Goal: Use online tool/utility: Use online tool/utility

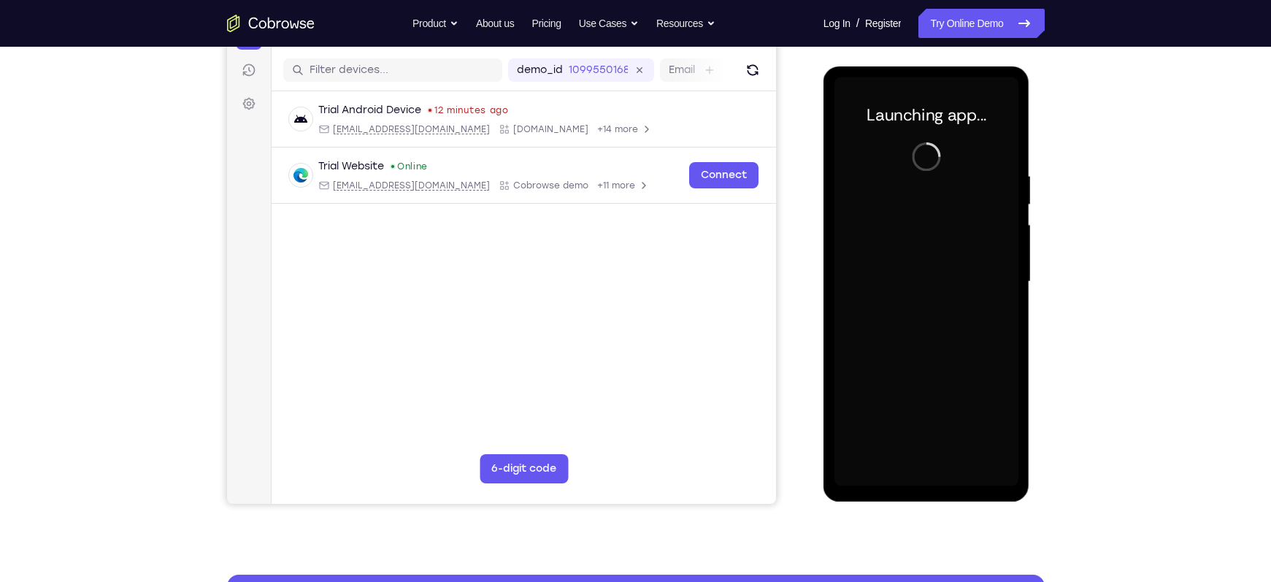
scroll to position [176, 0]
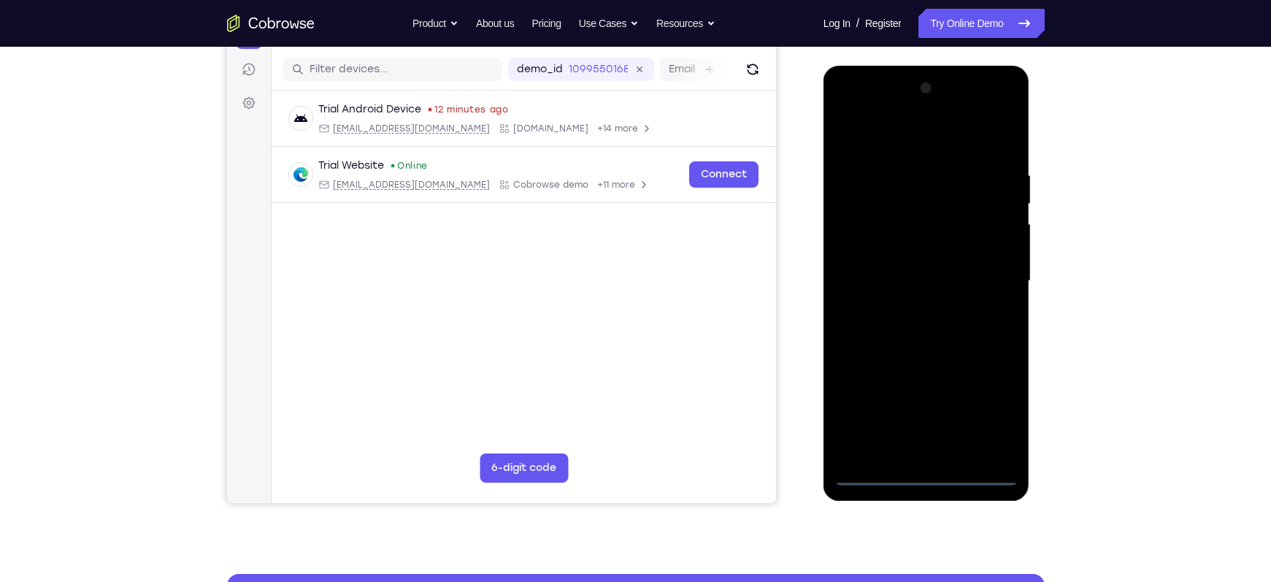
click at [928, 474] on div at bounding box center [926, 281] width 184 height 409
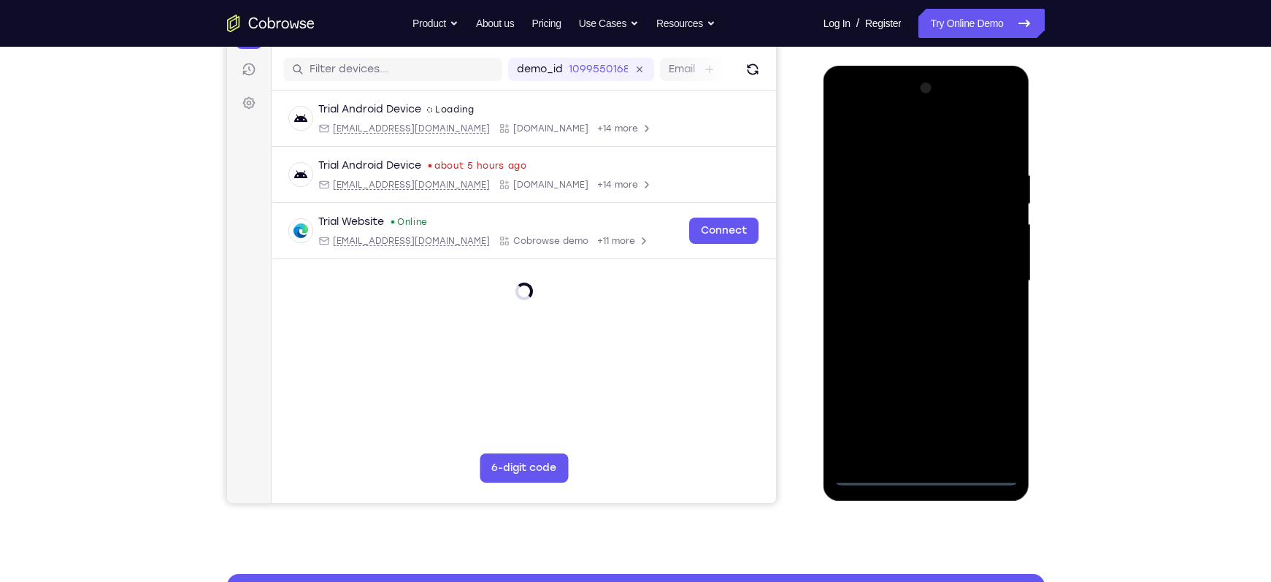
click at [999, 416] on div at bounding box center [926, 281] width 184 height 409
click at [853, 131] on div at bounding box center [926, 281] width 184 height 409
click at [989, 282] on div at bounding box center [926, 281] width 184 height 409
click at [943, 449] on div at bounding box center [926, 281] width 184 height 409
click at [903, 264] on div at bounding box center [926, 281] width 184 height 409
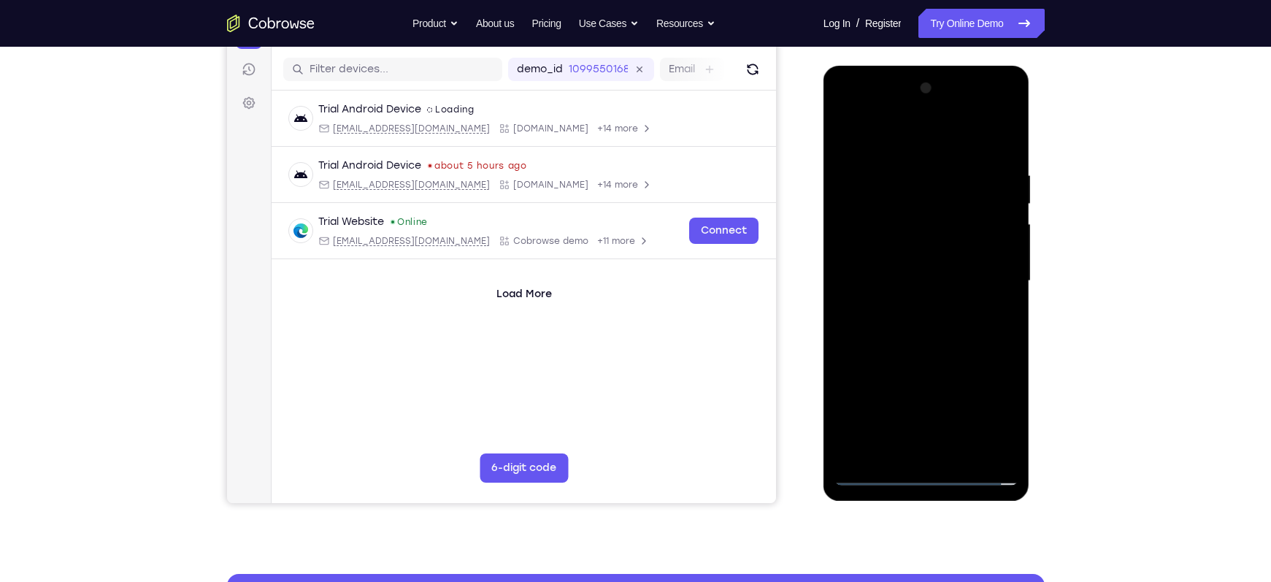
click at [853, 257] on div at bounding box center [926, 281] width 184 height 409
click at [865, 274] on div at bounding box center [926, 281] width 184 height 409
click at [926, 351] on div at bounding box center [926, 281] width 184 height 409
drag, startPoint x: 938, startPoint y: 355, endPoint x: 924, endPoint y: 294, distance: 62.9
click at [924, 294] on div at bounding box center [926, 281] width 184 height 409
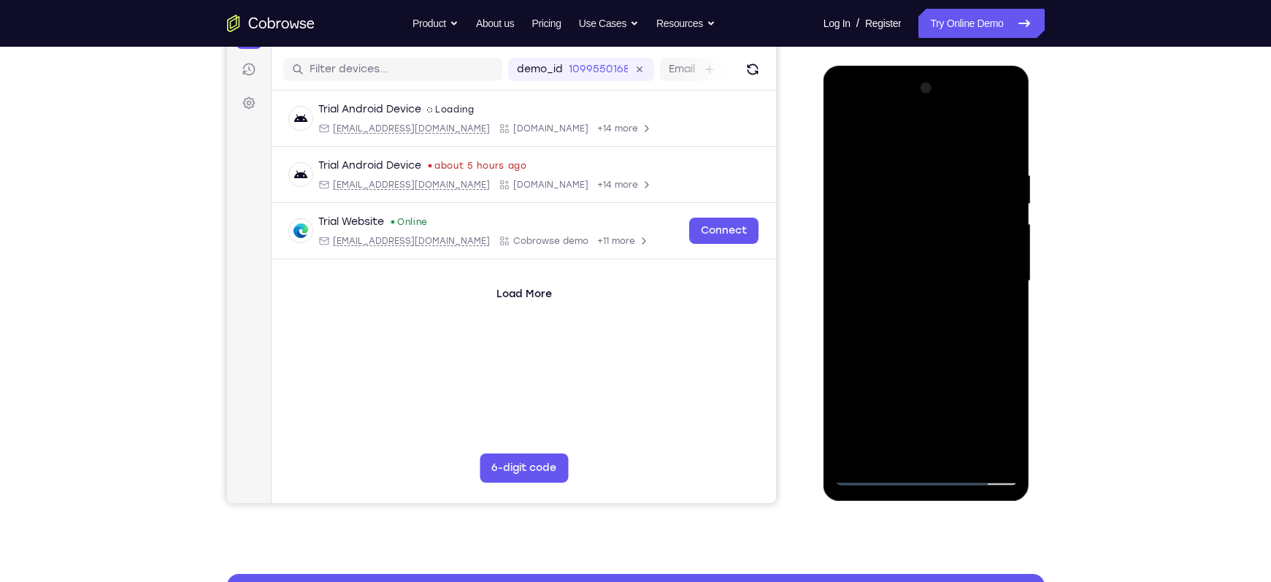
drag, startPoint x: 937, startPoint y: 301, endPoint x: 928, endPoint y: 255, distance: 46.8
click at [928, 255] on div at bounding box center [926, 281] width 184 height 409
drag, startPoint x: 933, startPoint y: 256, endPoint x: 964, endPoint y: 401, distance: 147.9
click at [964, 401] on div at bounding box center [926, 281] width 184 height 409
click at [908, 188] on div at bounding box center [926, 281] width 184 height 409
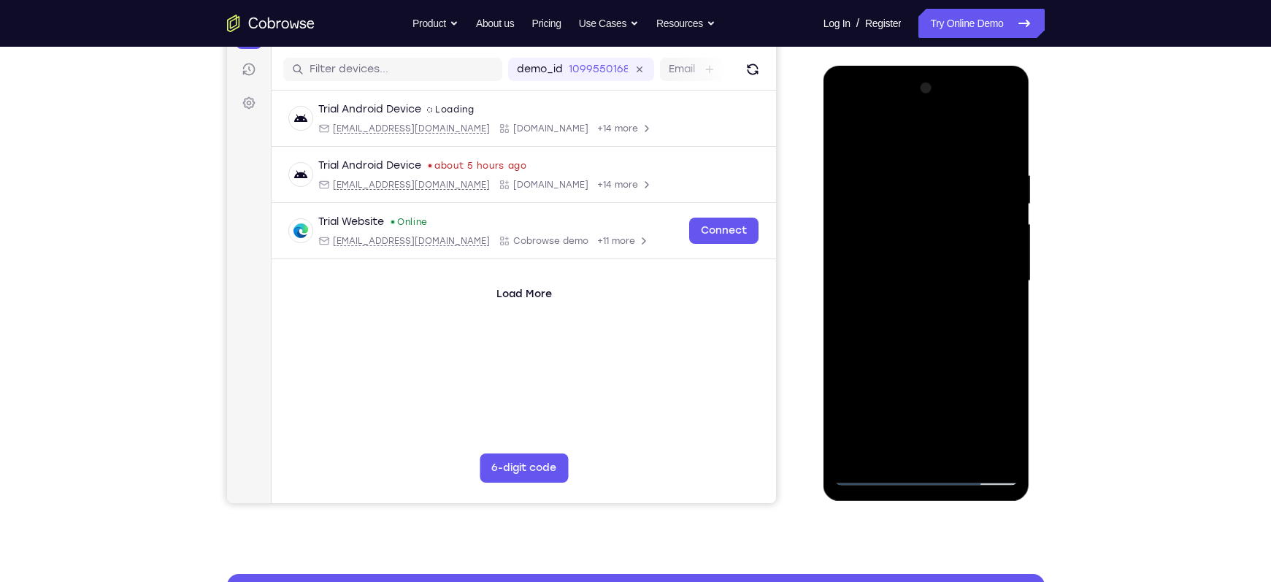
drag, startPoint x: 908, startPoint y: 139, endPoint x: 893, endPoint y: 85, distance: 56.1
click at [893, 85] on div at bounding box center [926, 281] width 184 height 409
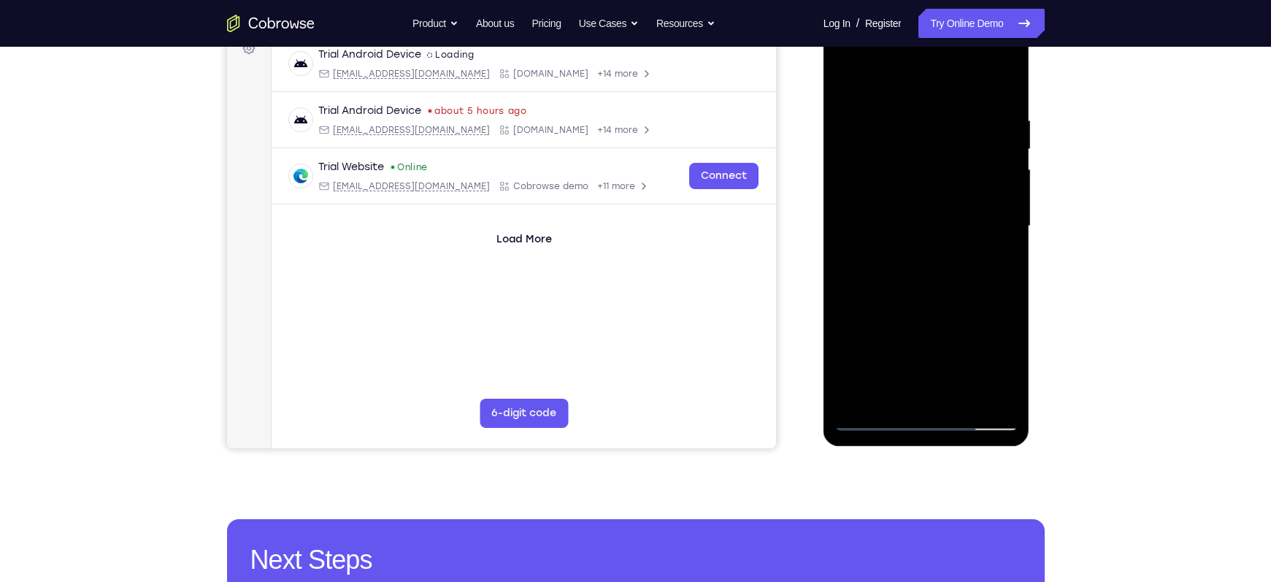
click at [907, 394] on div at bounding box center [926, 226] width 184 height 409
click at [956, 223] on div at bounding box center [926, 226] width 184 height 409
click at [945, 394] on div at bounding box center [926, 226] width 184 height 409
click at [888, 393] on div at bounding box center [926, 226] width 184 height 409
drag, startPoint x: 945, startPoint y: 375, endPoint x: 915, endPoint y: 304, distance: 77.8
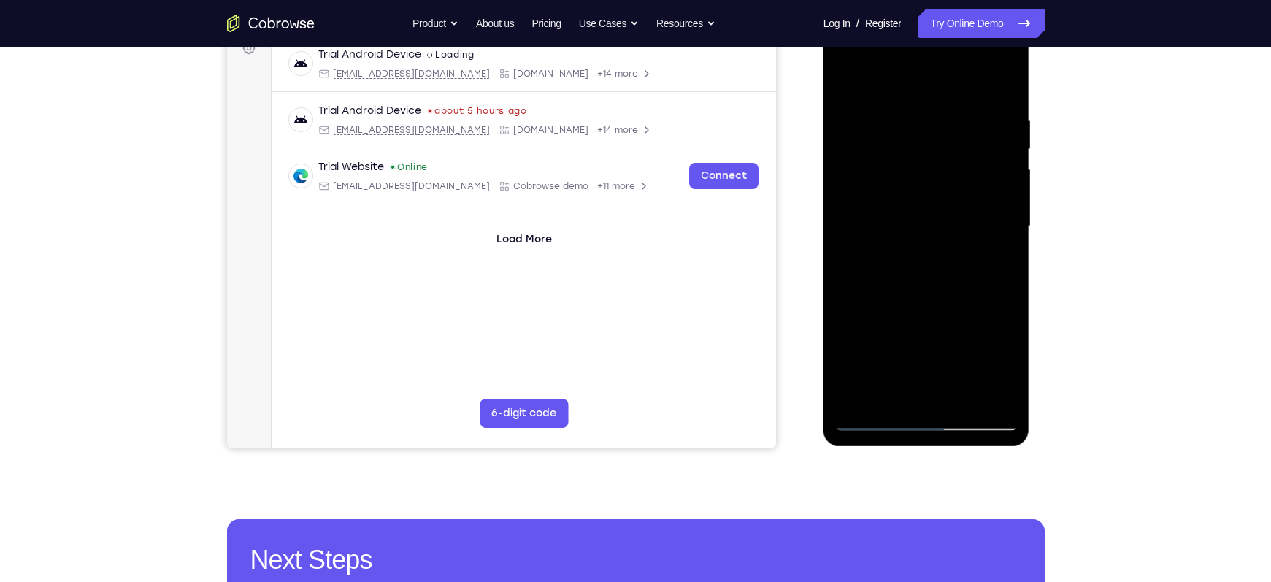
click at [915, 304] on div at bounding box center [926, 226] width 184 height 409
drag, startPoint x: 917, startPoint y: 356, endPoint x: 888, endPoint y: 223, distance: 136.7
click at [888, 223] on div at bounding box center [926, 226] width 184 height 409
drag, startPoint x: 926, startPoint y: 342, endPoint x: 926, endPoint y: 191, distance: 151.1
click at [926, 191] on div at bounding box center [926, 226] width 184 height 409
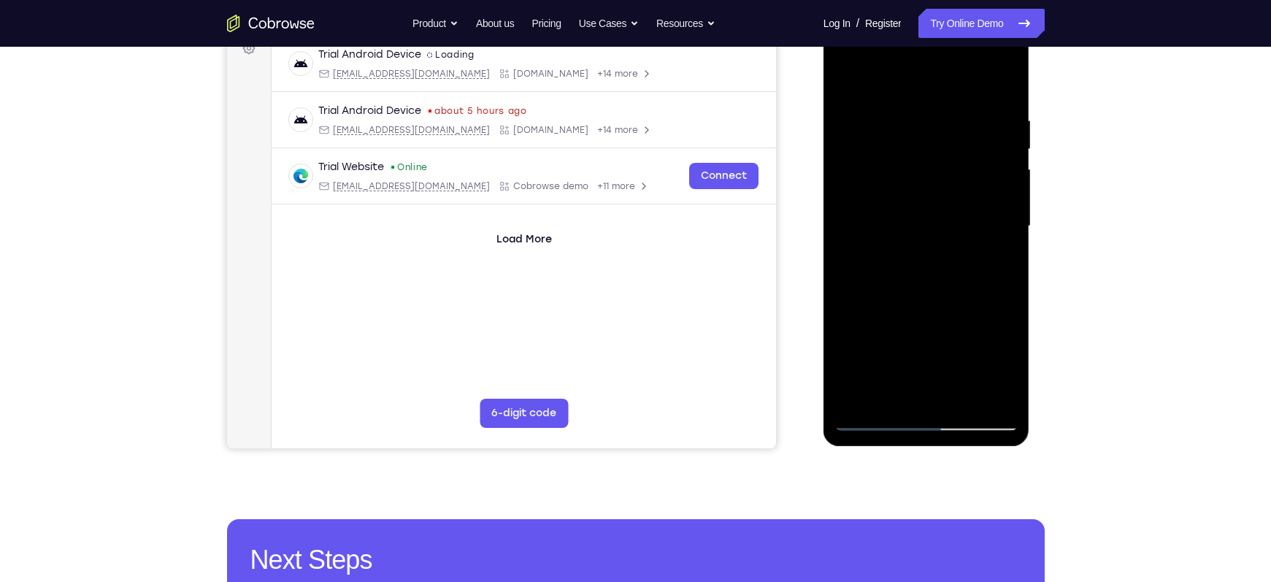
click at [846, 378] on div at bounding box center [926, 226] width 184 height 409
click at [933, 229] on div at bounding box center [926, 226] width 184 height 409
click at [886, 297] on div at bounding box center [926, 226] width 184 height 409
click at [845, 261] on div at bounding box center [926, 226] width 184 height 409
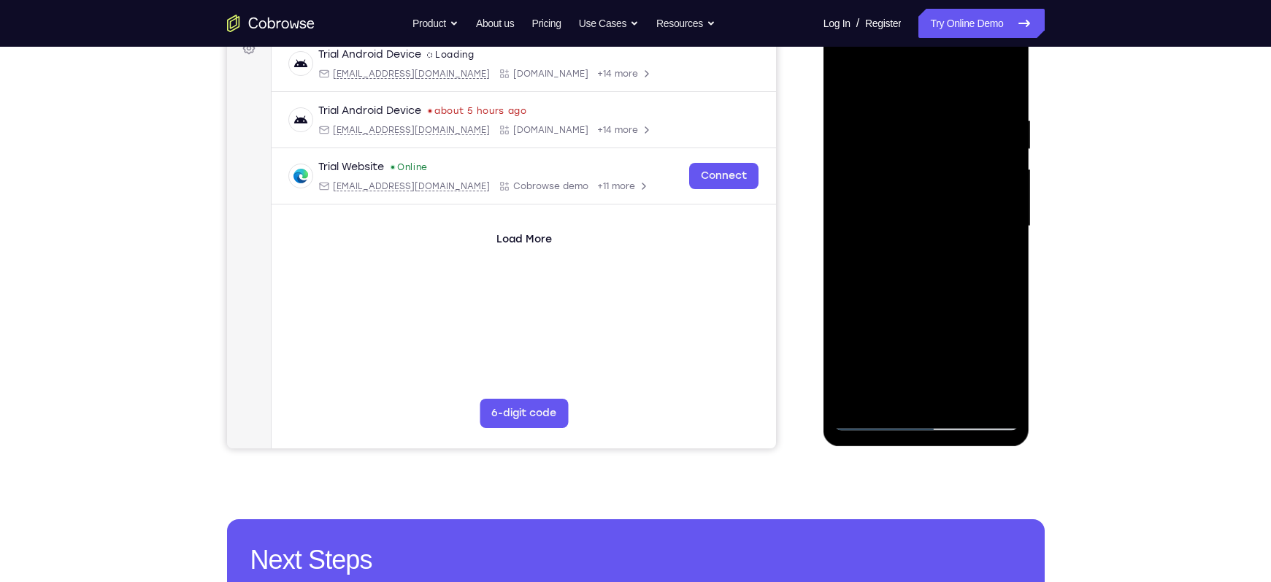
click at [889, 393] on div at bounding box center [926, 226] width 184 height 409
click at [983, 212] on div at bounding box center [926, 226] width 184 height 409
click at [866, 393] on div at bounding box center [926, 226] width 184 height 409
click at [927, 293] on div at bounding box center [926, 226] width 184 height 409
click at [928, 293] on div at bounding box center [926, 226] width 184 height 409
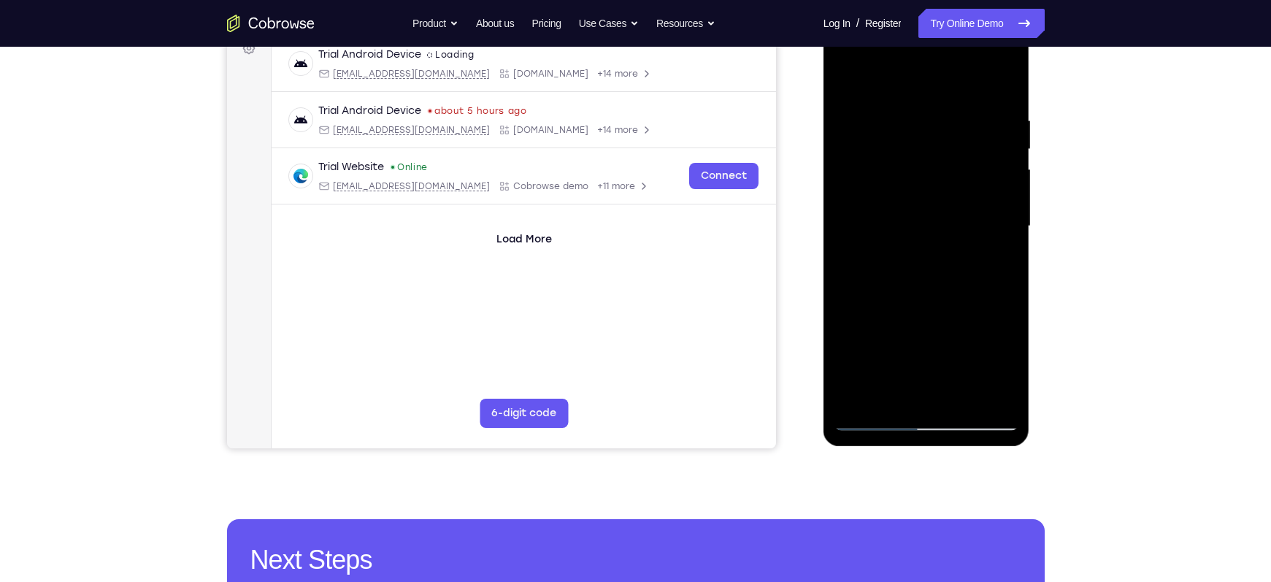
click at [980, 293] on div at bounding box center [926, 226] width 184 height 409
click at [989, 292] on div at bounding box center [926, 226] width 184 height 409
click at [912, 242] on div at bounding box center [926, 226] width 184 height 409
click at [973, 391] on div at bounding box center [926, 226] width 184 height 409
drag, startPoint x: 992, startPoint y: 391, endPoint x: 869, endPoint y: 260, distance: 179.7
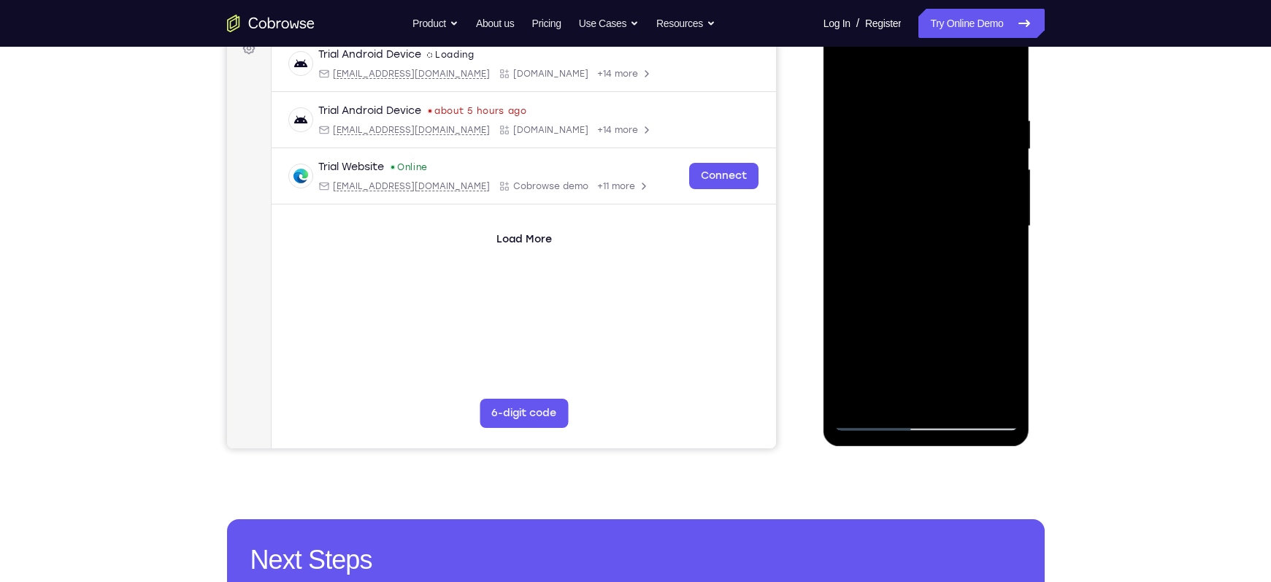
click at [869, 260] on div at bounding box center [926, 226] width 184 height 409
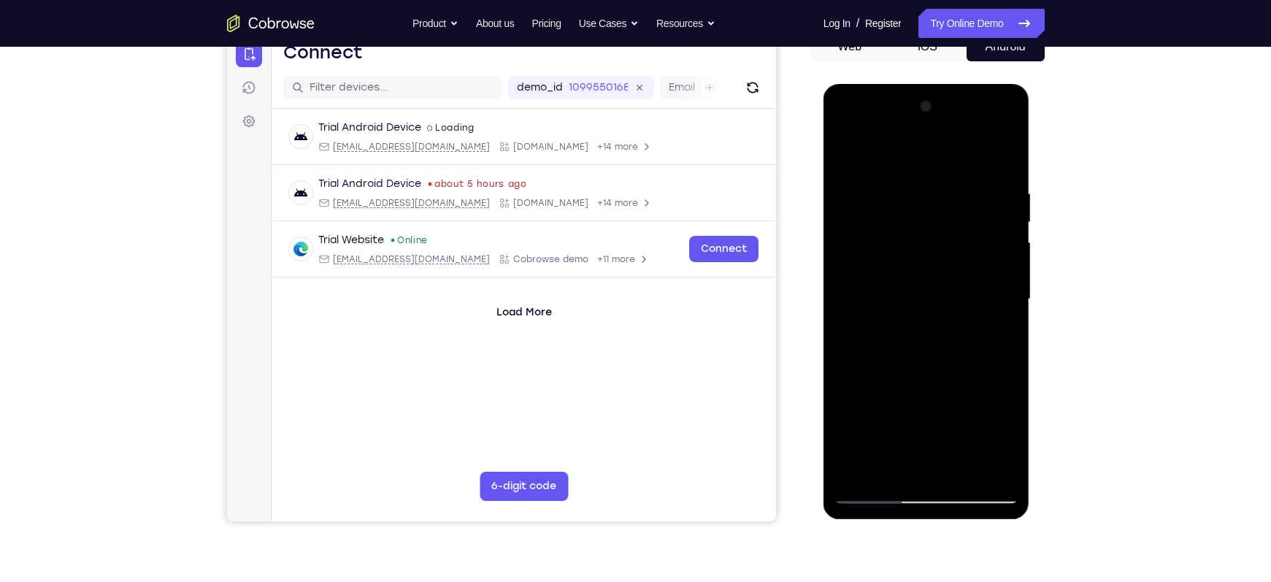
click at [935, 214] on div at bounding box center [926, 299] width 184 height 409
click at [1009, 254] on div at bounding box center [926, 299] width 184 height 409
click at [974, 224] on div at bounding box center [926, 299] width 184 height 409
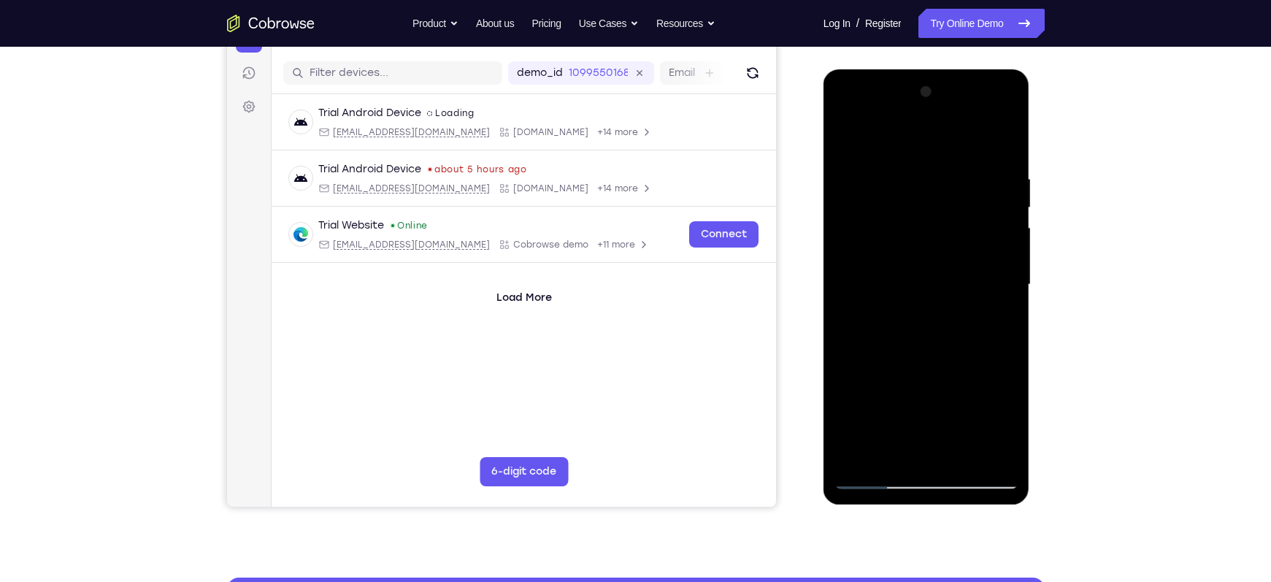
drag, startPoint x: 995, startPoint y: 256, endPoint x: 837, endPoint y: 237, distance: 159.5
click at [837, 237] on div at bounding box center [926, 284] width 184 height 409
click at [1007, 147] on div at bounding box center [926, 284] width 184 height 409
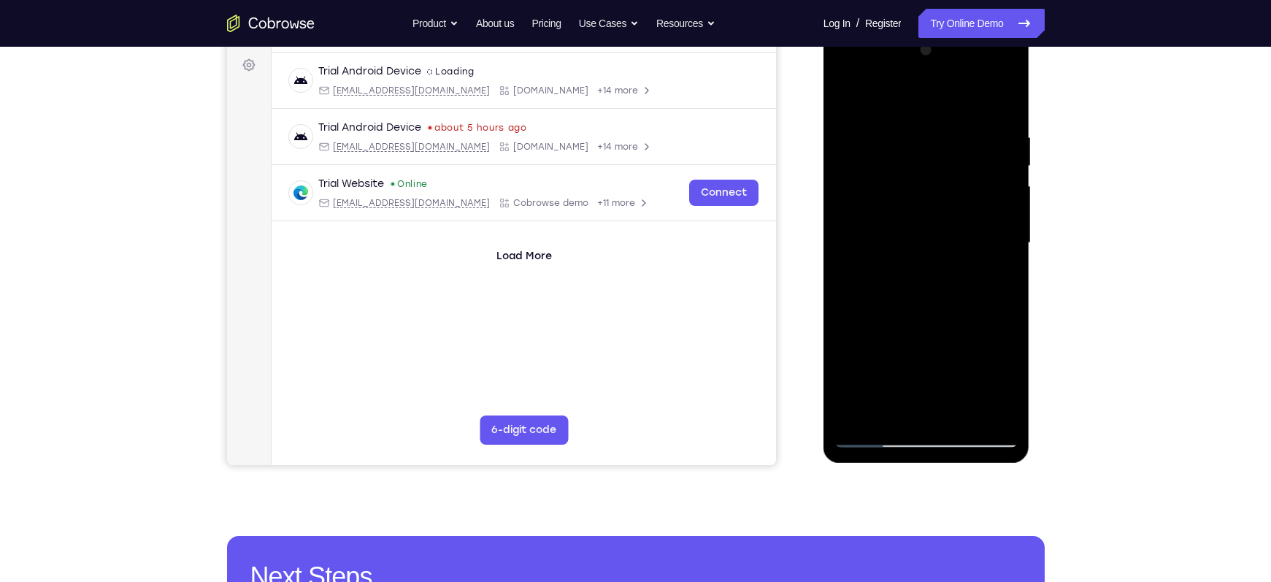
click at [958, 420] on div at bounding box center [926, 243] width 184 height 409
click at [928, 322] on div at bounding box center [926, 243] width 184 height 409
click at [912, 240] on div at bounding box center [926, 243] width 184 height 409
click at [850, 100] on div at bounding box center [926, 243] width 184 height 409
click at [854, 93] on div at bounding box center [926, 243] width 184 height 409
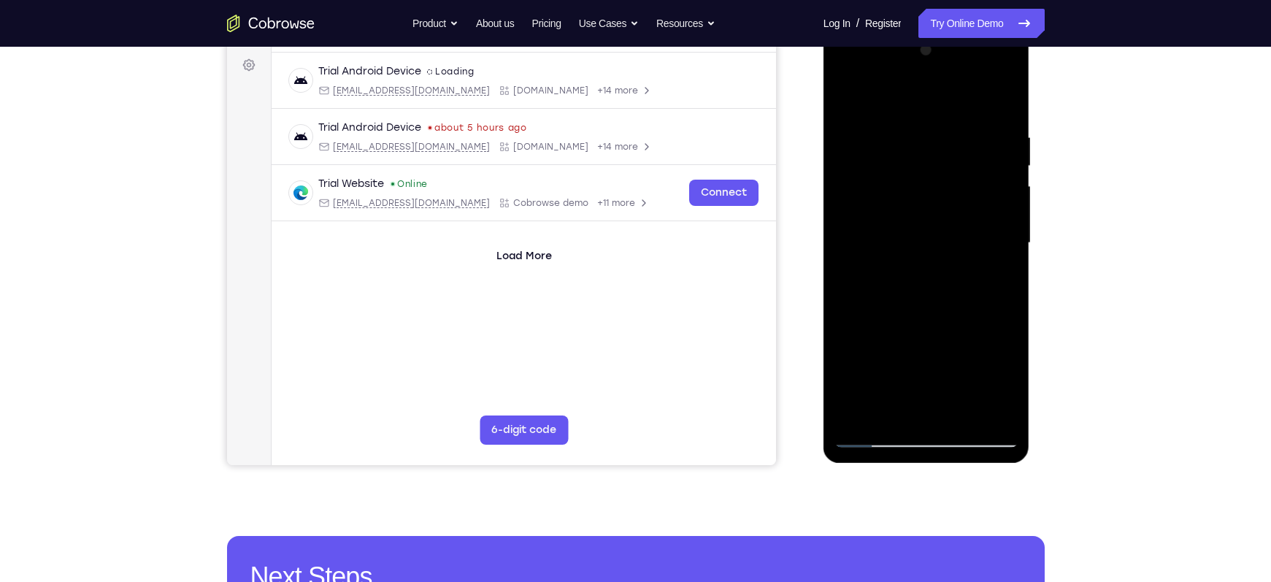
drag, startPoint x: 937, startPoint y: 191, endPoint x: 949, endPoint y: 304, distance: 113.1
click at [949, 304] on div at bounding box center [926, 243] width 184 height 409
drag, startPoint x: 894, startPoint y: 233, endPoint x: 879, endPoint y: 101, distance: 133.0
click at [879, 101] on div at bounding box center [926, 243] width 184 height 409
drag, startPoint x: 938, startPoint y: 224, endPoint x: 934, endPoint y: 311, distance: 87.0
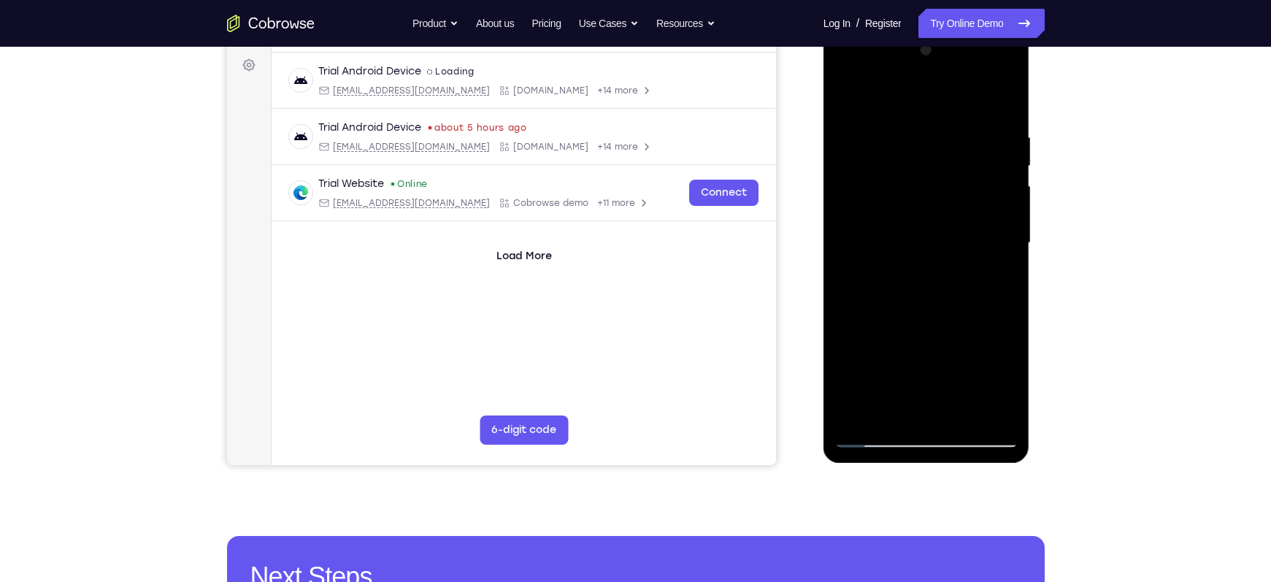
click at [934, 311] on div at bounding box center [926, 243] width 184 height 409
click at [1004, 258] on div at bounding box center [926, 243] width 184 height 409
drag, startPoint x: 930, startPoint y: 228, endPoint x: 937, endPoint y: 301, distance: 73.3
click at [937, 301] on div at bounding box center [926, 243] width 184 height 409
click at [907, 134] on div at bounding box center [926, 243] width 184 height 409
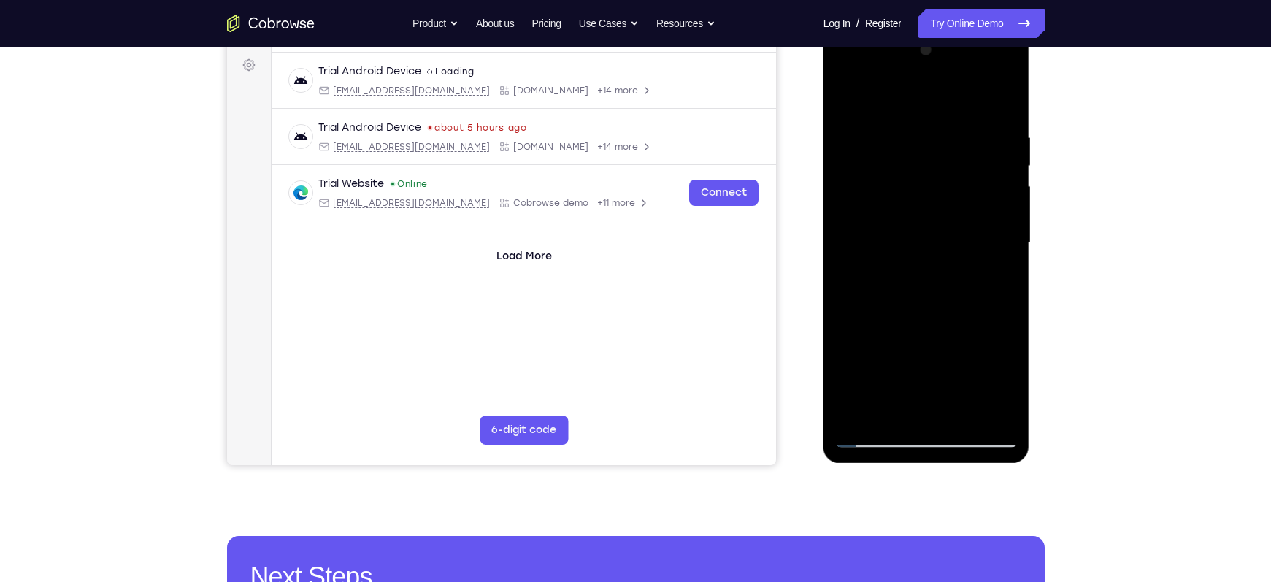
click at [998, 406] on div at bounding box center [926, 243] width 184 height 409
click at [993, 102] on div at bounding box center [926, 243] width 184 height 409
drag, startPoint x: 991, startPoint y: 152, endPoint x: 828, endPoint y: 154, distance: 162.1
click at [828, 154] on div at bounding box center [926, 245] width 207 height 435
drag, startPoint x: 990, startPoint y: 217, endPoint x: 870, endPoint y: 219, distance: 119.7
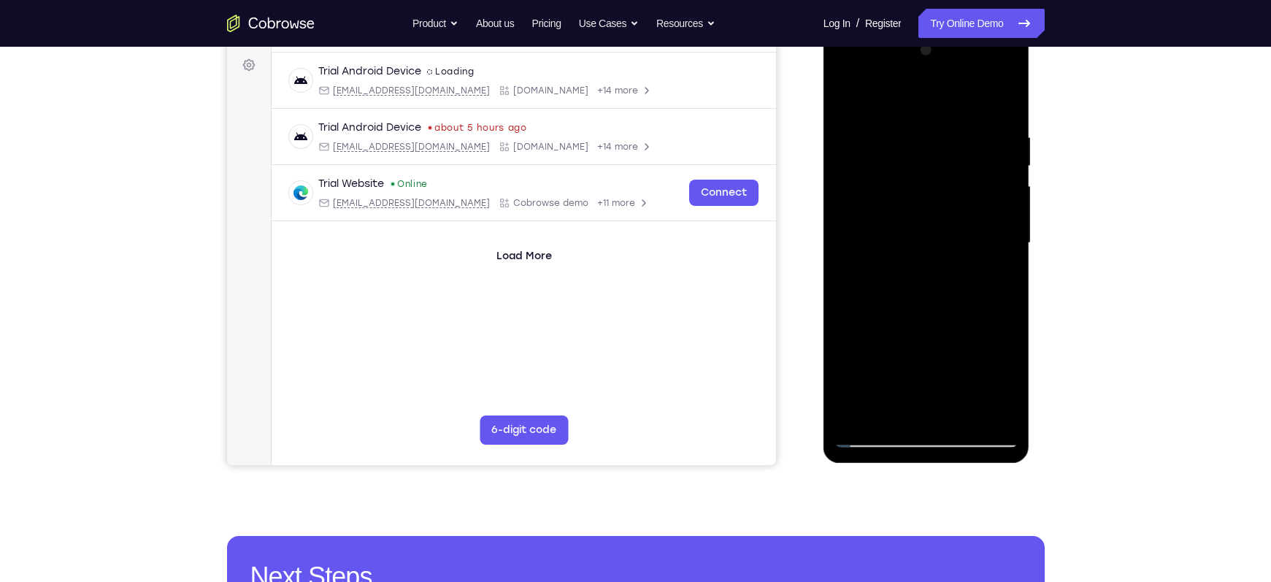
click at [870, 219] on div at bounding box center [926, 243] width 184 height 409
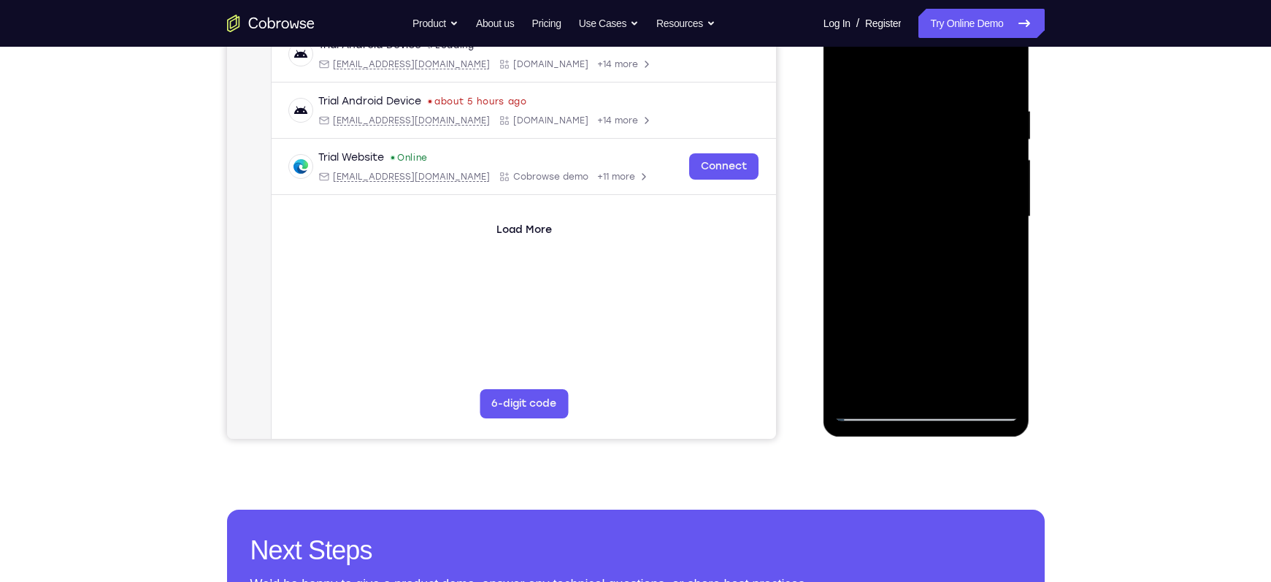
scroll to position [241, 0]
click at [964, 213] on div at bounding box center [926, 216] width 184 height 409
click at [994, 200] on div at bounding box center [926, 216] width 184 height 409
drag, startPoint x: 993, startPoint y: 201, endPoint x: 891, endPoint y: 205, distance: 102.3
click at [891, 205] on div at bounding box center [926, 216] width 184 height 409
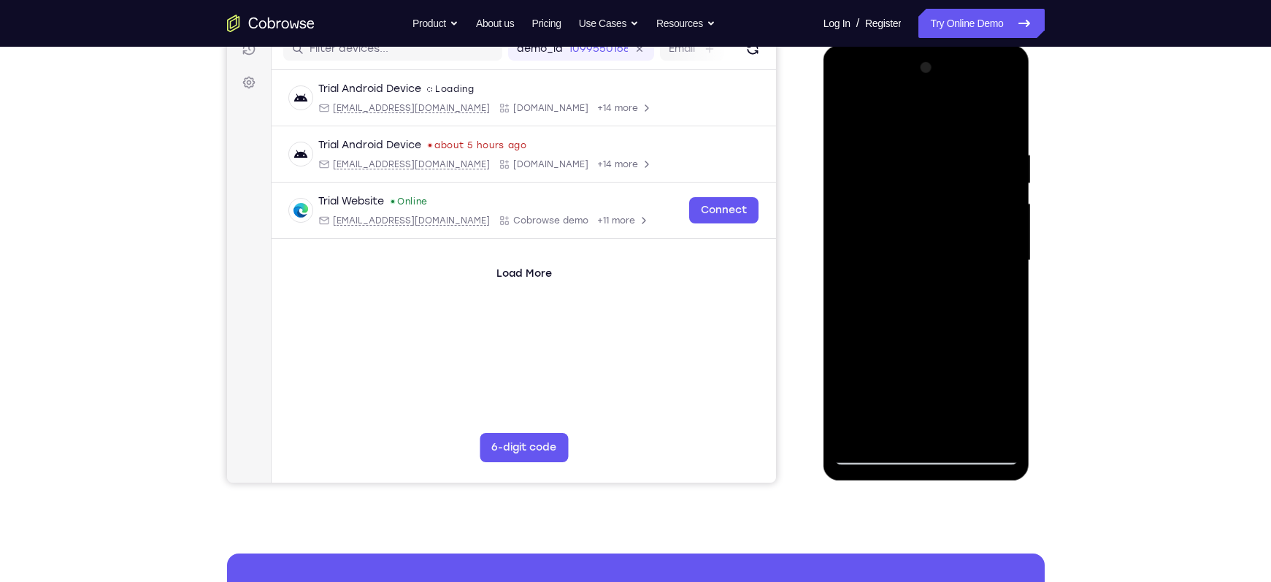
scroll to position [226, 0]
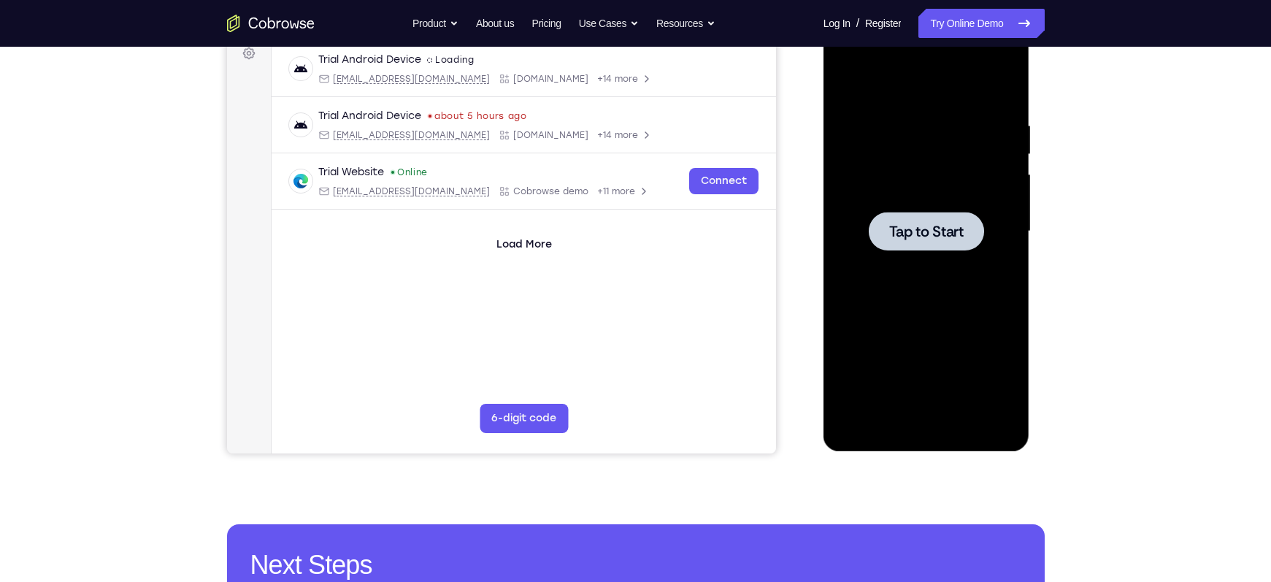
click at [943, 237] on span "Tap to Start" at bounding box center [926, 231] width 74 height 15
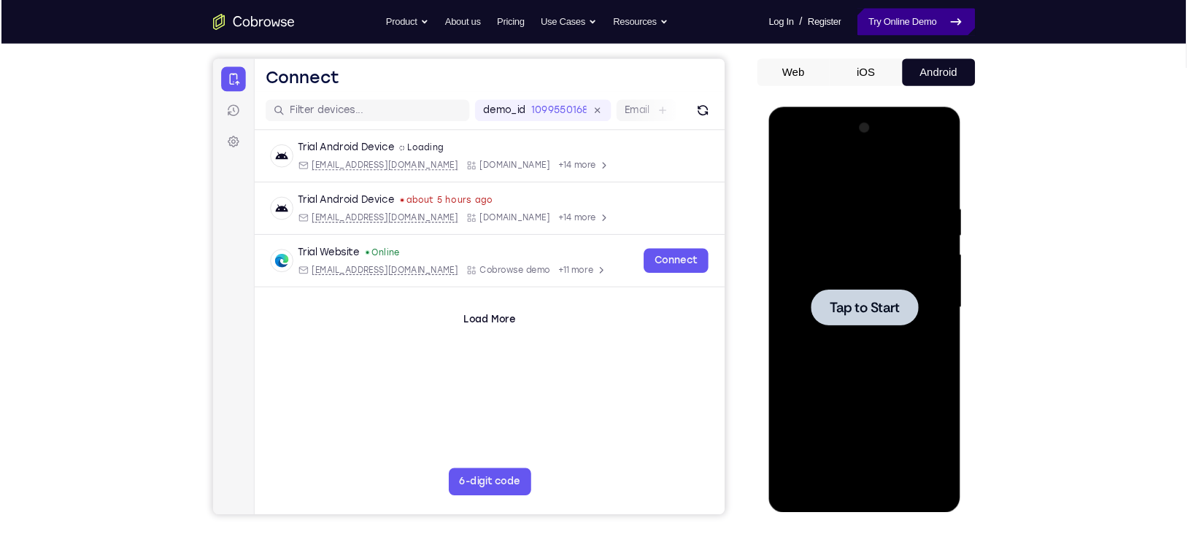
scroll to position [128, 0]
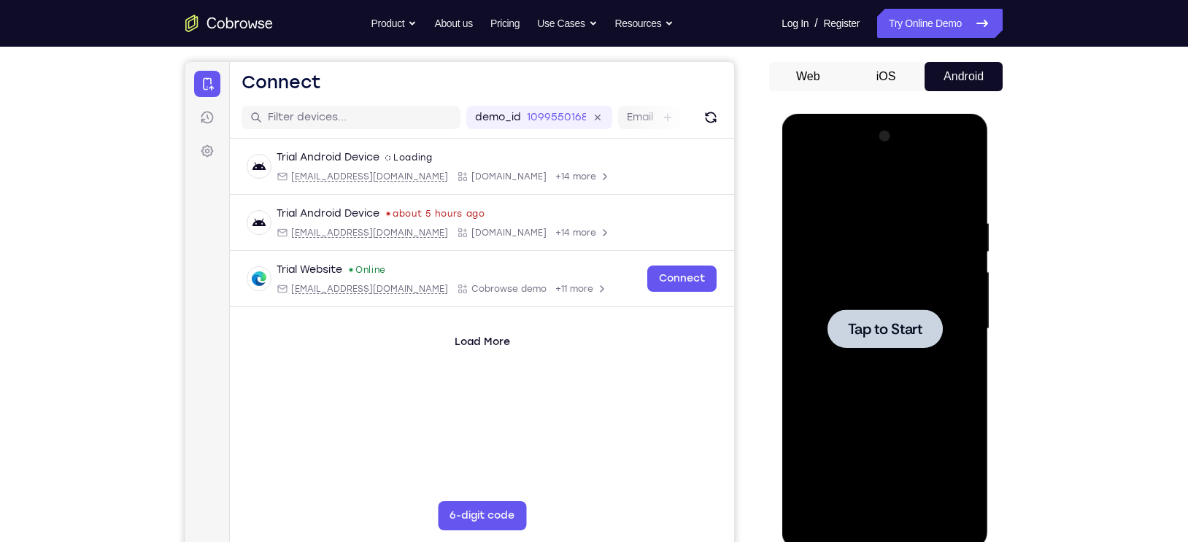
click at [850, 313] on div at bounding box center [884, 328] width 115 height 39
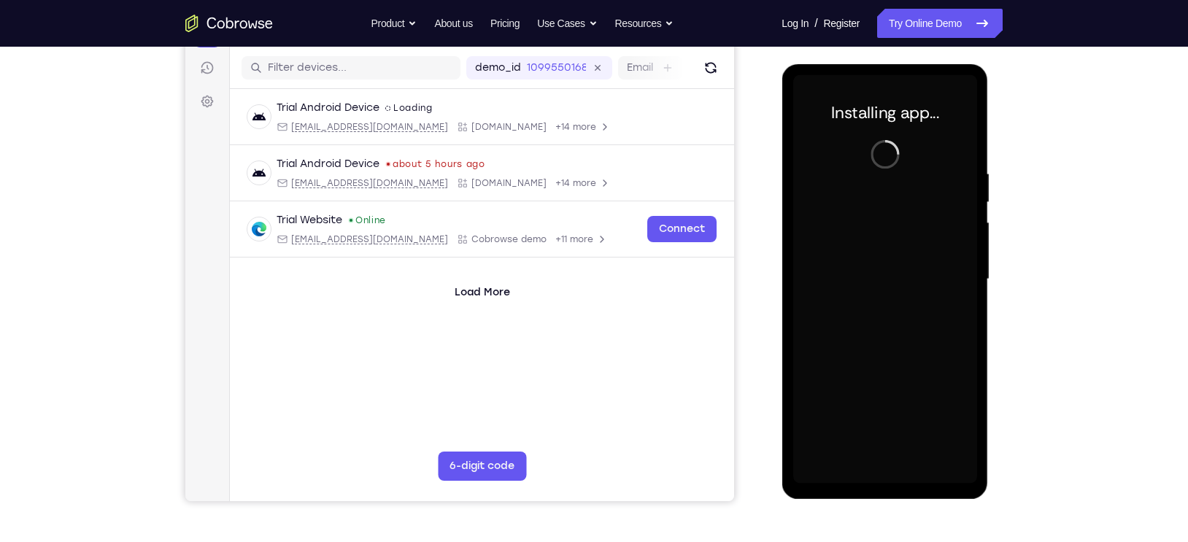
scroll to position [183, 0]
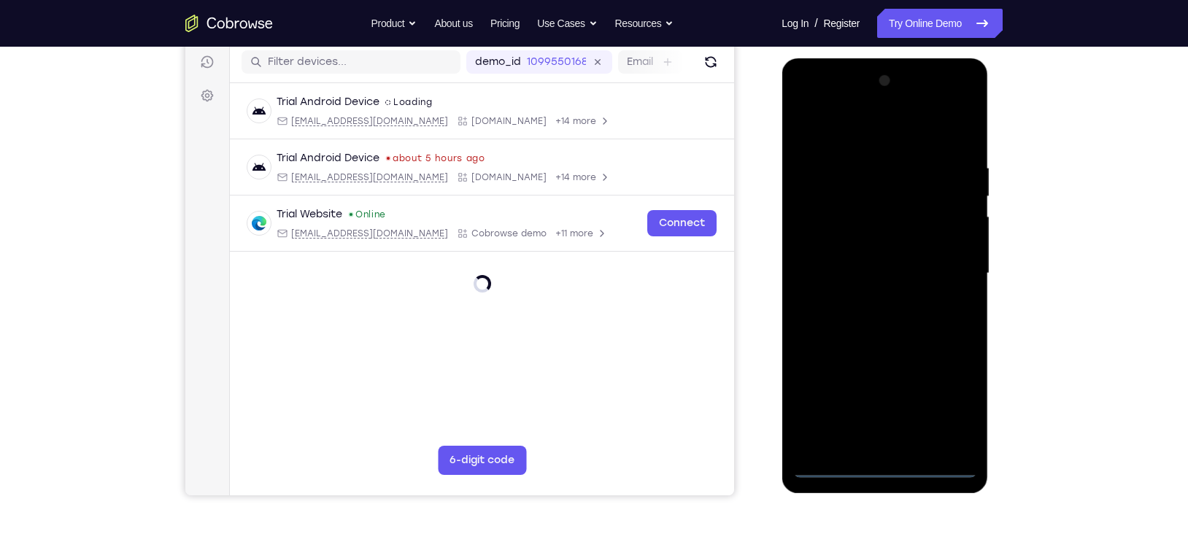
click at [885, 459] on div at bounding box center [885, 273] width 184 height 409
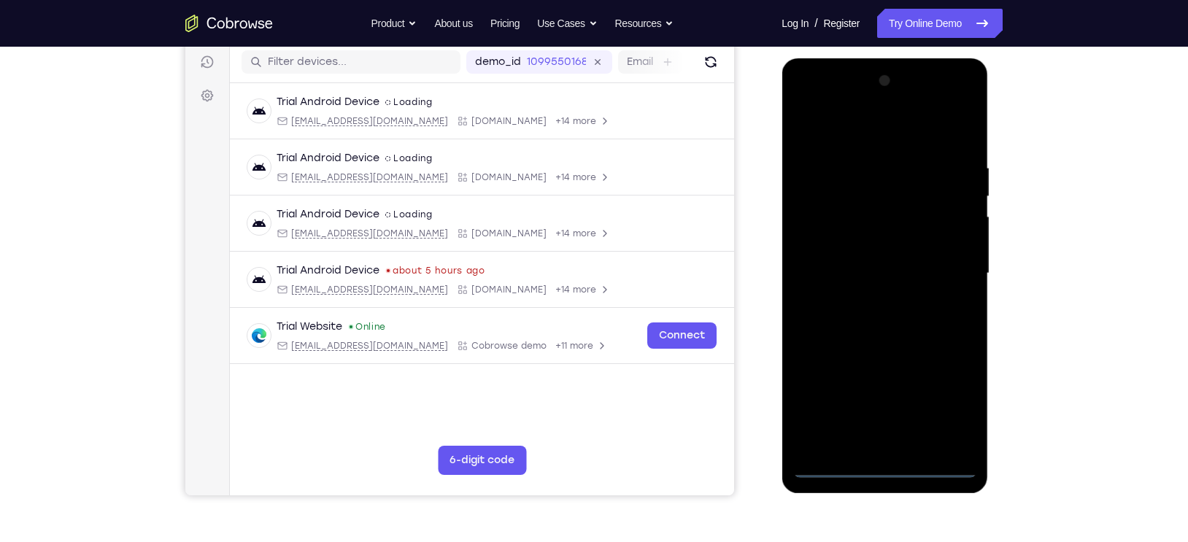
click at [888, 466] on div at bounding box center [885, 273] width 184 height 409
click at [947, 406] on div at bounding box center [885, 273] width 184 height 409
click at [807, 107] on div at bounding box center [885, 273] width 184 height 409
click at [939, 261] on div at bounding box center [885, 273] width 184 height 409
click at [871, 303] on div at bounding box center [885, 273] width 184 height 409
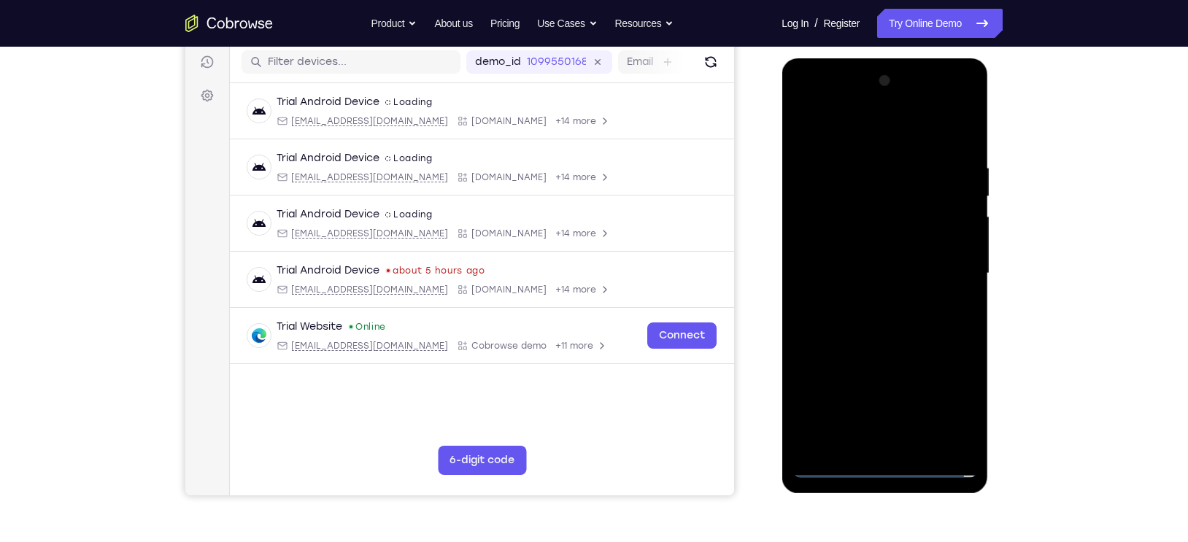
drag, startPoint x: 871, startPoint y: 303, endPoint x: 882, endPoint y: 269, distance: 36.0
click at [882, 269] on div at bounding box center [885, 273] width 184 height 409
click at [892, 223] on div at bounding box center [885, 273] width 184 height 409
click at [901, 187] on div at bounding box center [885, 273] width 184 height 409
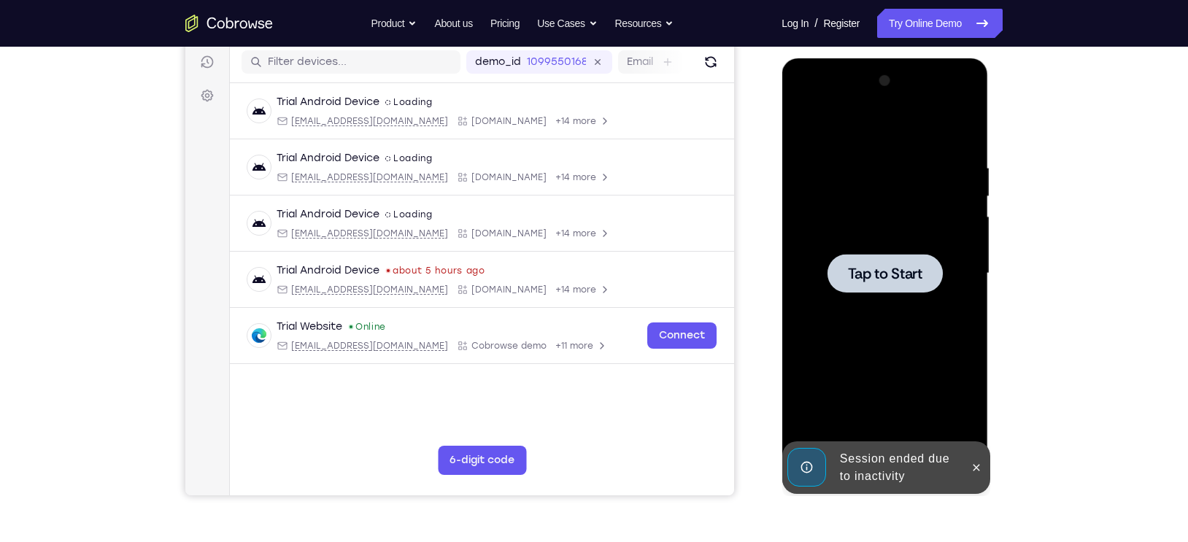
click at [847, 316] on div at bounding box center [885, 273] width 184 height 409
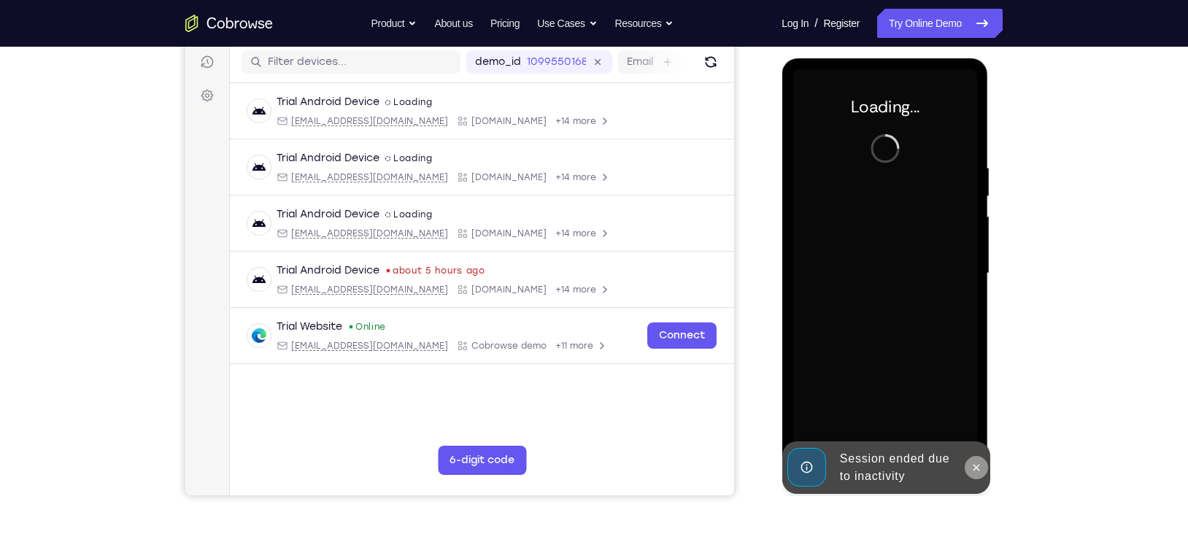
click at [972, 467] on icon at bounding box center [976, 468] width 12 height 12
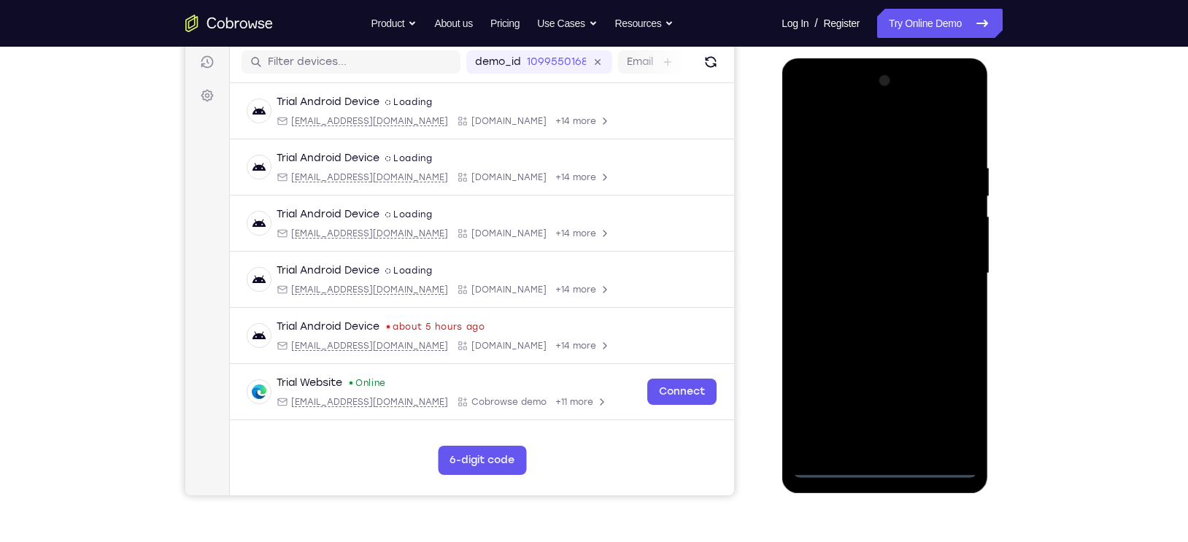
click at [879, 465] on div at bounding box center [885, 273] width 184 height 409
click at [942, 402] on div at bounding box center [885, 273] width 184 height 409
click at [805, 101] on div at bounding box center [885, 273] width 184 height 409
click at [950, 274] on div at bounding box center [885, 273] width 184 height 409
click at [873, 304] on div at bounding box center [885, 273] width 184 height 409
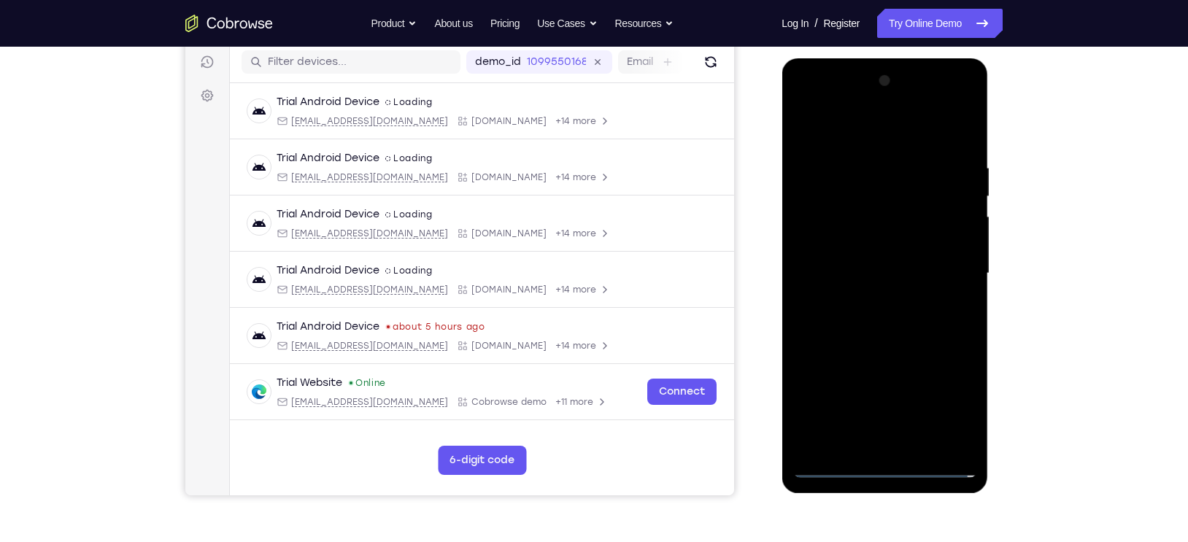
click at [904, 266] on div at bounding box center [885, 273] width 184 height 409
click at [877, 239] on div at bounding box center [885, 273] width 184 height 409
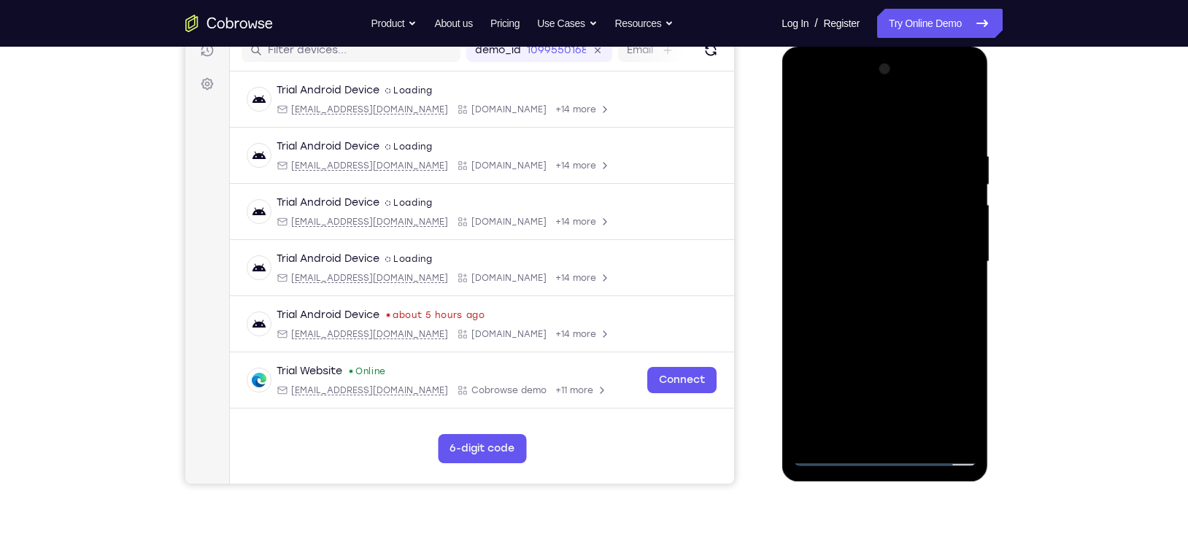
scroll to position [194, 0]
drag, startPoint x: 898, startPoint y: 234, endPoint x: 901, endPoint y: 173, distance: 60.7
click at [901, 173] on div at bounding box center [885, 262] width 184 height 409
click at [894, 203] on div at bounding box center [885, 262] width 184 height 409
click at [894, 311] on div at bounding box center [885, 262] width 184 height 409
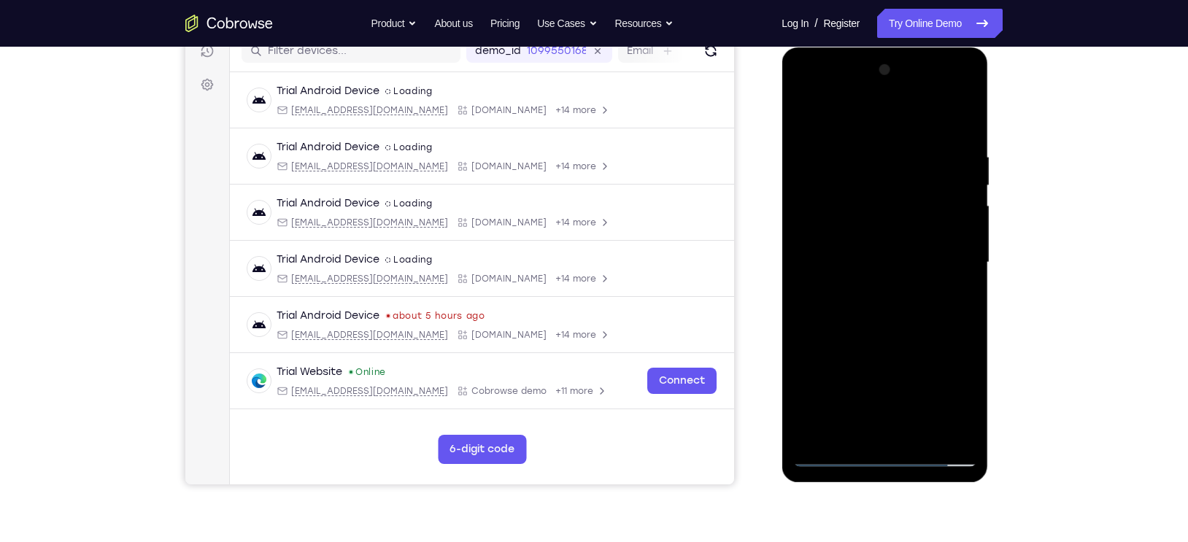
click at [903, 305] on div at bounding box center [885, 262] width 184 height 409
click at [888, 304] on div at bounding box center [885, 262] width 184 height 409
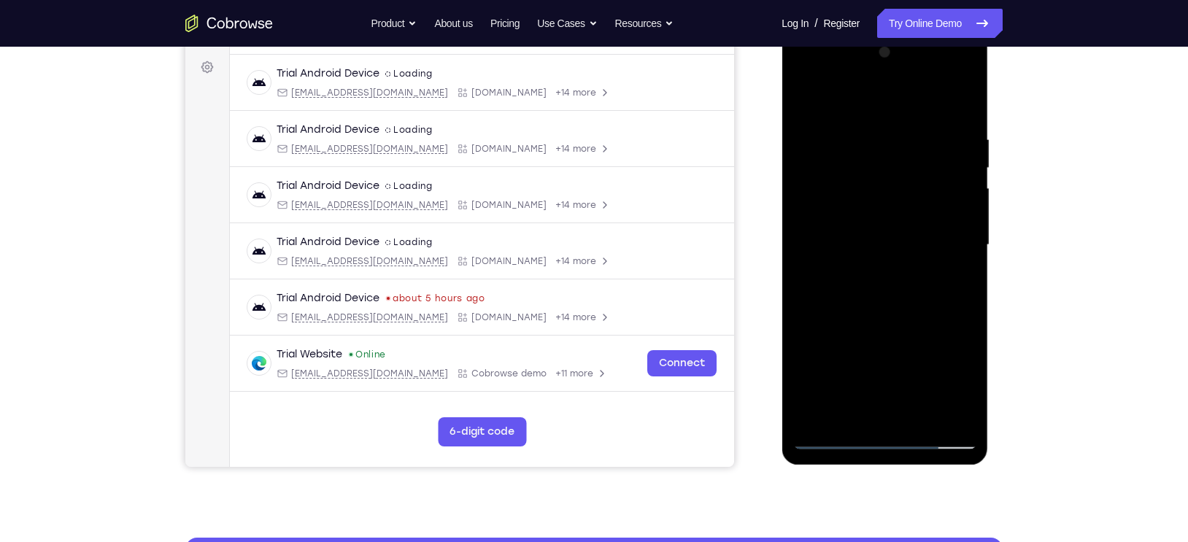
click at [889, 292] on div at bounding box center [885, 245] width 184 height 409
click at [890, 312] on div at bounding box center [885, 245] width 184 height 409
click at [966, 96] on div at bounding box center [885, 245] width 184 height 409
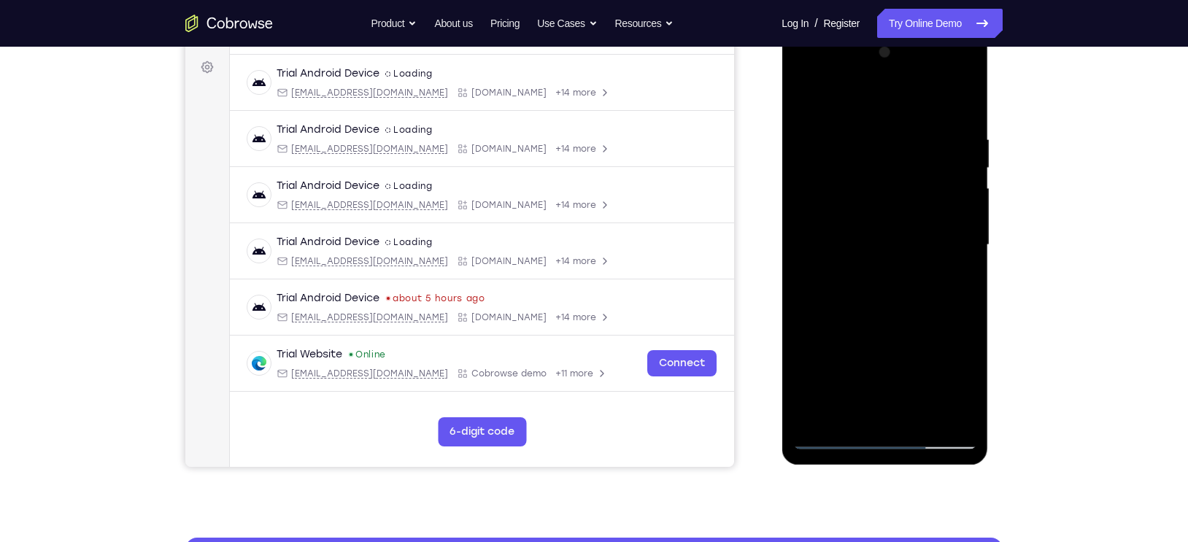
click at [865, 129] on div at bounding box center [885, 245] width 184 height 409
click at [809, 121] on div at bounding box center [885, 245] width 184 height 409
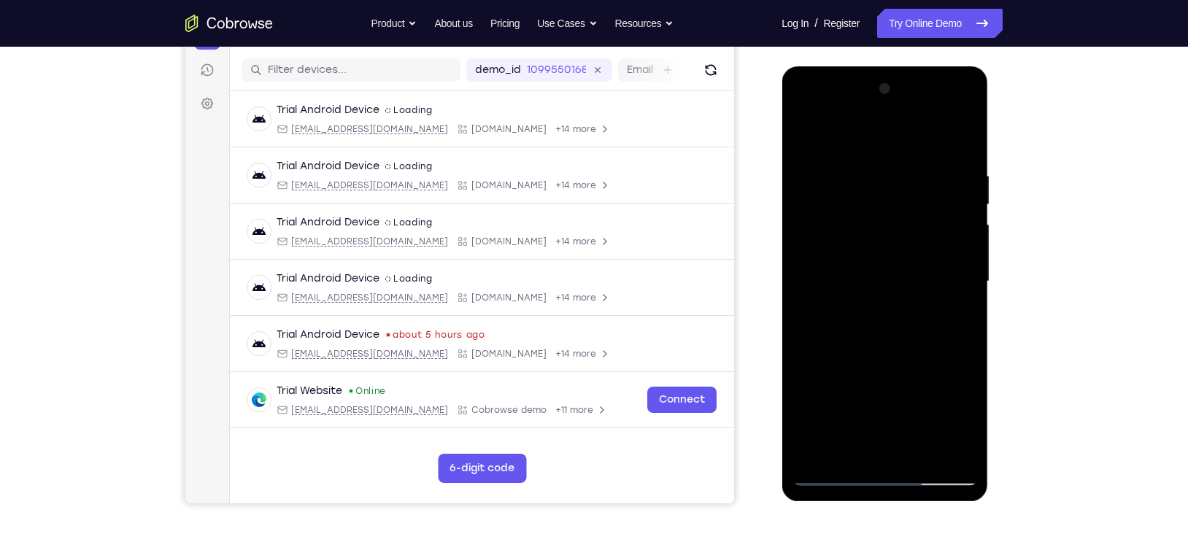
scroll to position [166, 0]
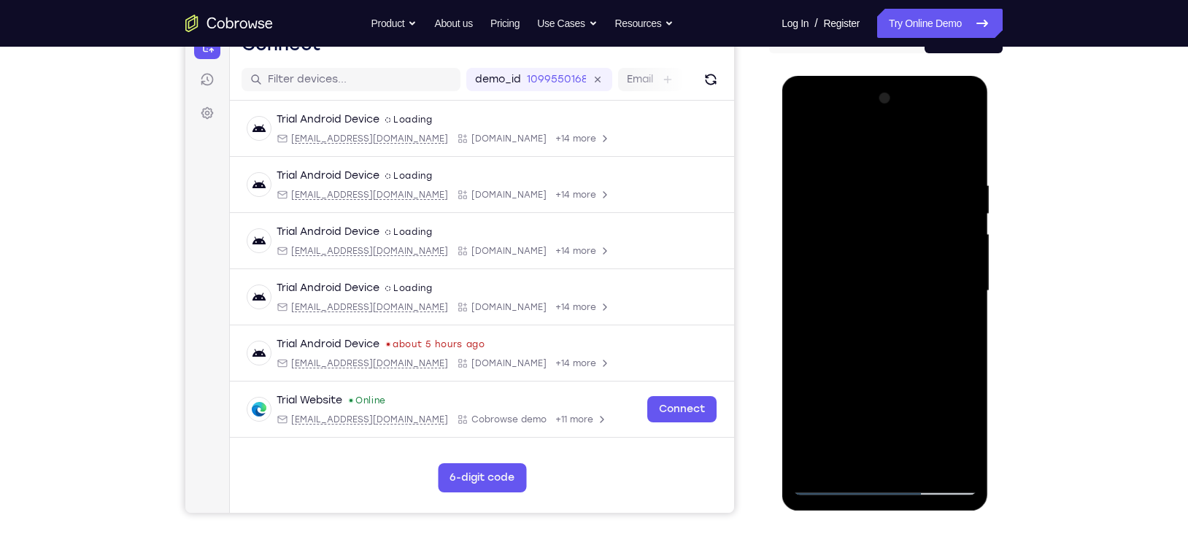
click at [870, 188] on div at bounding box center [885, 291] width 184 height 409
click at [804, 146] on div at bounding box center [885, 291] width 184 height 409
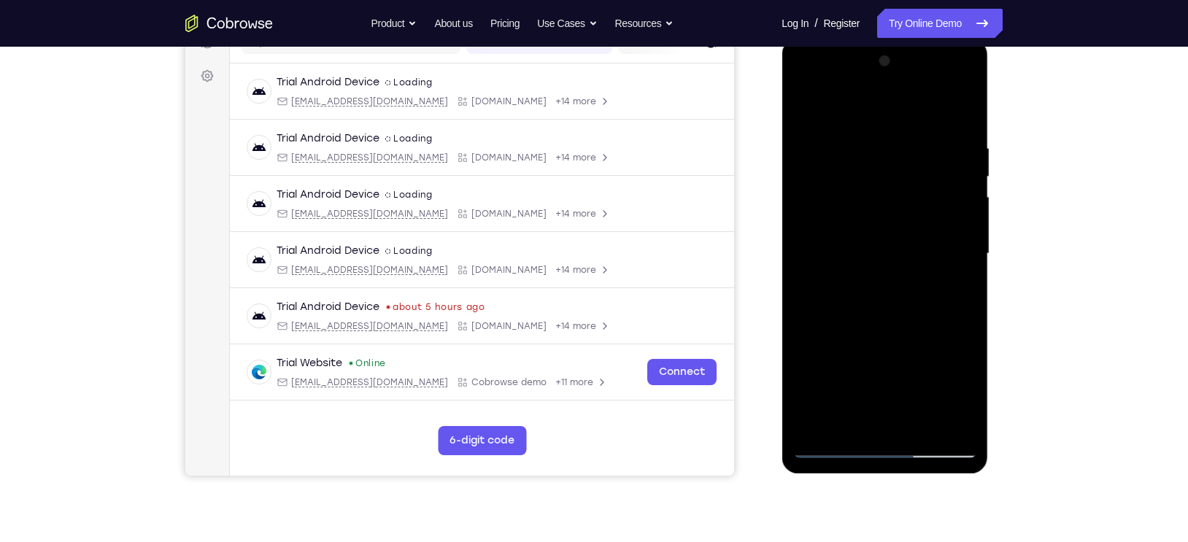
drag, startPoint x: 871, startPoint y: 142, endPoint x: 874, endPoint y: 299, distance: 156.3
click at [874, 299] on div at bounding box center [885, 254] width 184 height 409
drag, startPoint x: 874, startPoint y: 180, endPoint x: 880, endPoint y: 353, distance: 173.1
click at [880, 353] on div at bounding box center [885, 254] width 184 height 409
click at [875, 123] on div at bounding box center [885, 254] width 184 height 409
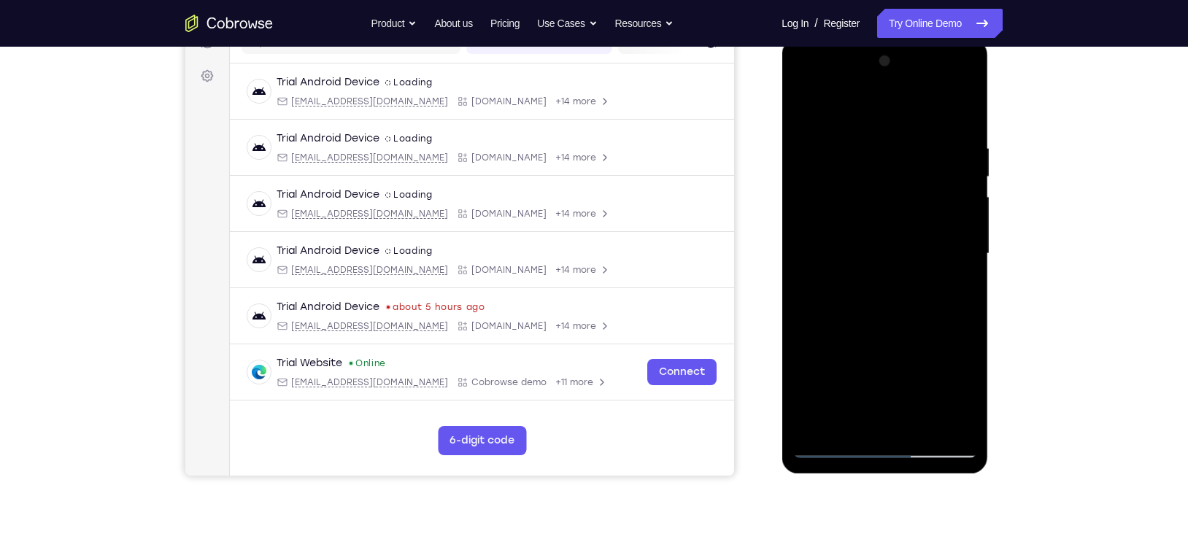
click at [913, 139] on div at bounding box center [885, 254] width 184 height 409
click at [815, 185] on div at bounding box center [885, 254] width 184 height 409
click at [806, 105] on div at bounding box center [885, 254] width 184 height 409
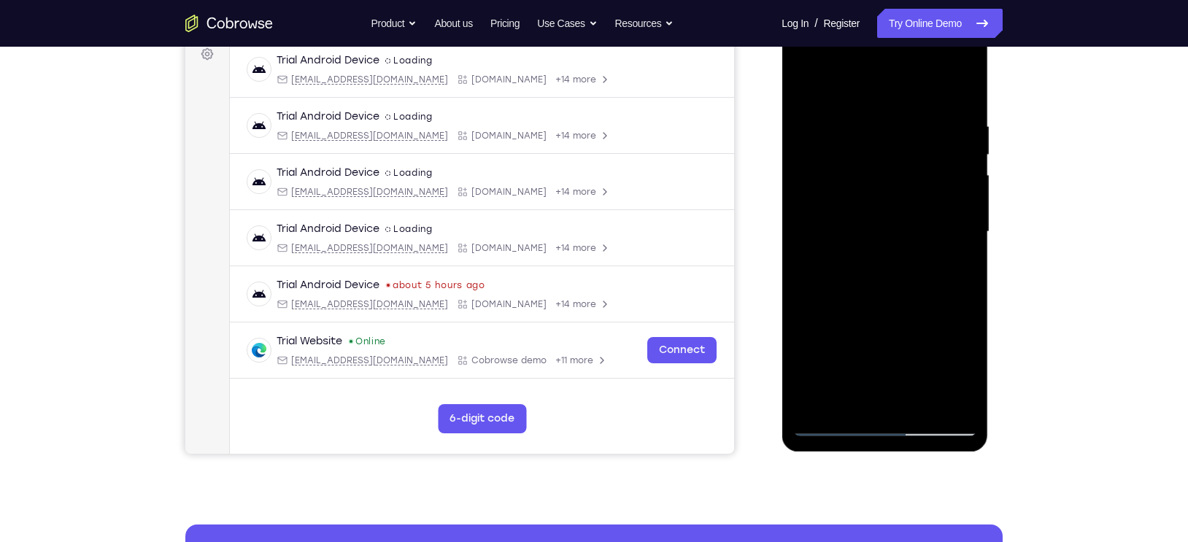
scroll to position [223, 0]
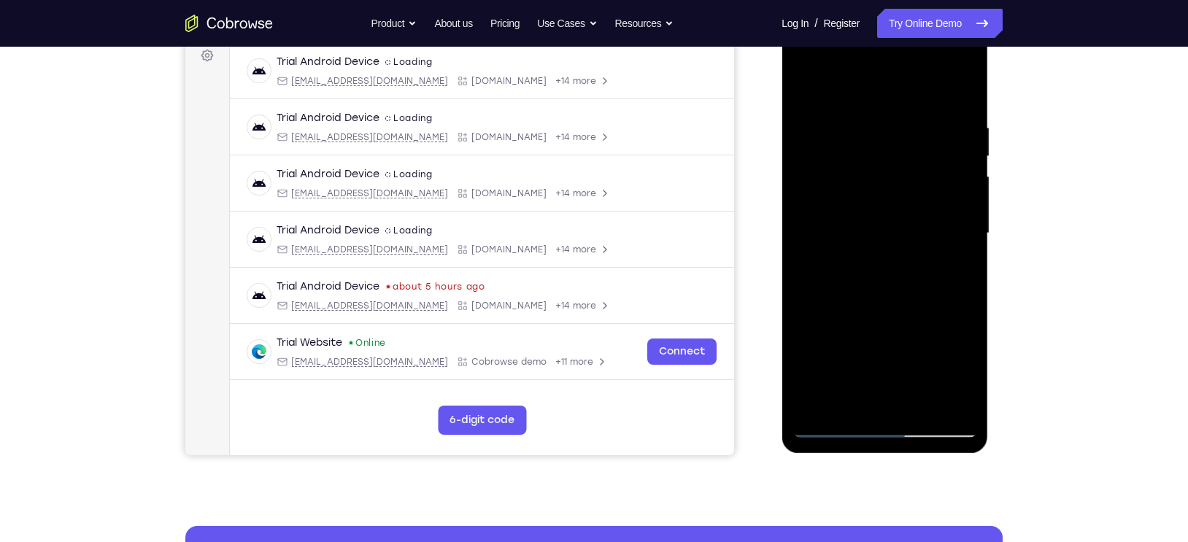
click at [804, 85] on div at bounding box center [885, 233] width 184 height 409
click at [816, 107] on div at bounding box center [885, 233] width 184 height 409
click at [960, 224] on div at bounding box center [885, 233] width 184 height 409
click at [805, 231] on div at bounding box center [885, 233] width 184 height 409
click at [812, 398] on div at bounding box center [885, 233] width 184 height 409
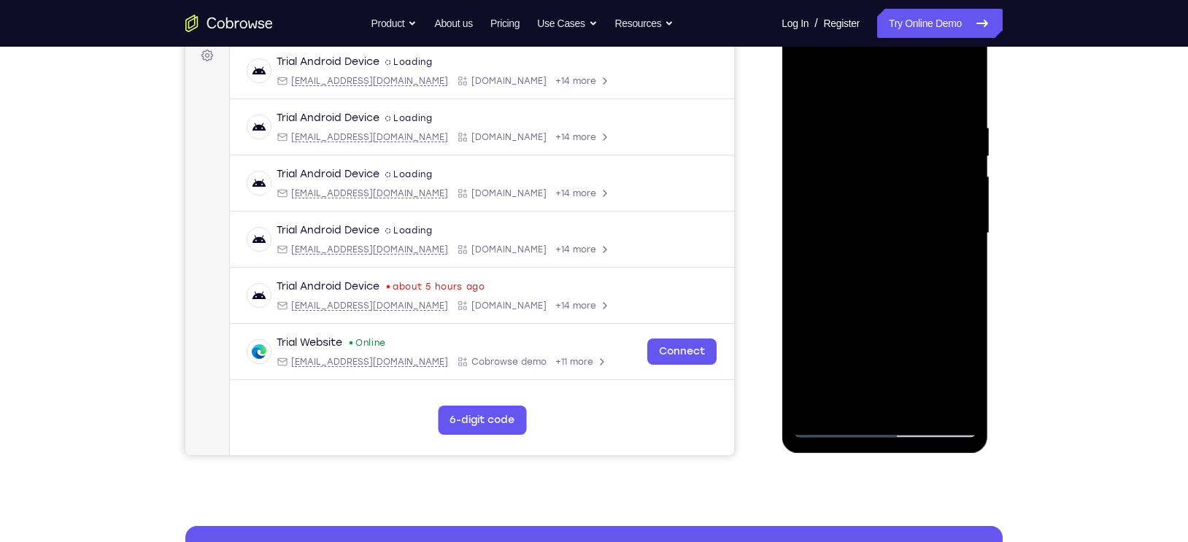
drag, startPoint x: 907, startPoint y: 259, endPoint x: 915, endPoint y: 204, distance: 55.4
click at [915, 204] on div at bounding box center [885, 233] width 184 height 409
drag, startPoint x: 910, startPoint y: 272, endPoint x: 917, endPoint y: 212, distance: 60.3
click at [917, 212] on div at bounding box center [885, 233] width 184 height 409
drag, startPoint x: 902, startPoint y: 286, endPoint x: 915, endPoint y: 218, distance: 69.9
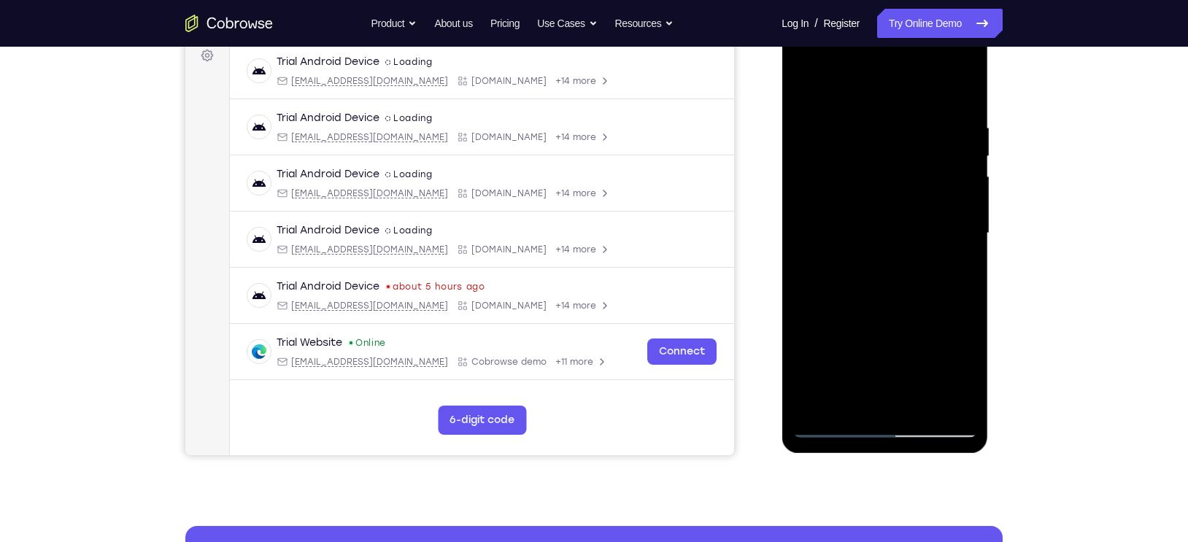
click at [915, 218] on div at bounding box center [885, 233] width 184 height 409
drag, startPoint x: 900, startPoint y: 276, endPoint x: 909, endPoint y: 218, distance: 59.0
click at [909, 218] on div at bounding box center [885, 233] width 184 height 409
drag, startPoint x: 896, startPoint y: 288, endPoint x: 908, endPoint y: 223, distance: 66.0
click at [908, 223] on div at bounding box center [885, 233] width 184 height 409
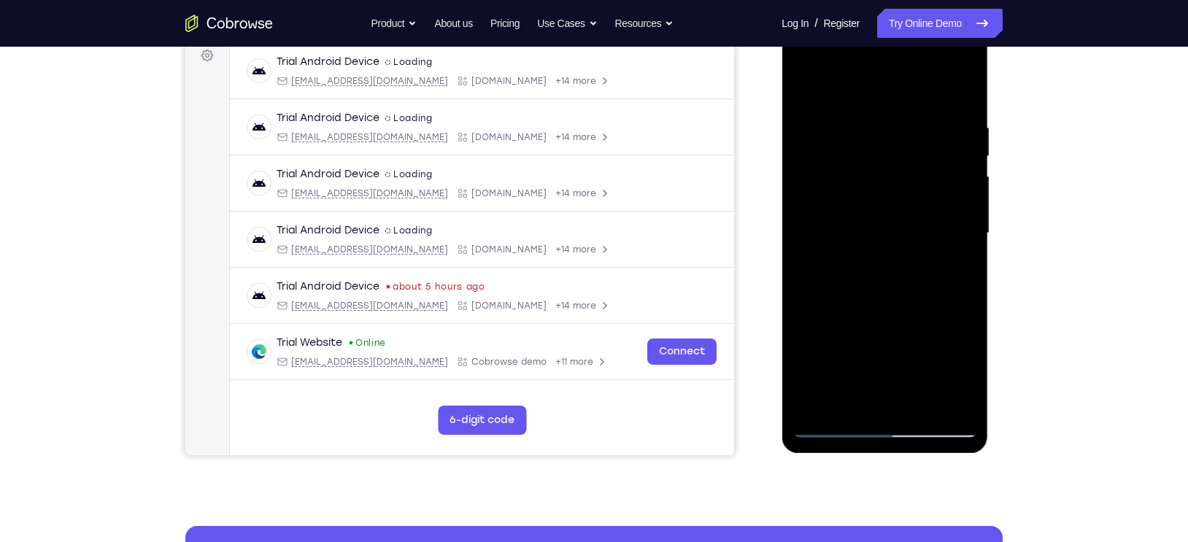
drag, startPoint x: 899, startPoint y: 299, endPoint x: 907, endPoint y: 225, distance: 74.2
click at [907, 225] on div at bounding box center [885, 233] width 184 height 409
drag, startPoint x: 898, startPoint y: 296, endPoint x: 910, endPoint y: 218, distance: 79.8
click at [910, 218] on div at bounding box center [885, 233] width 184 height 409
drag, startPoint x: 898, startPoint y: 291, endPoint x: 910, endPoint y: 227, distance: 65.3
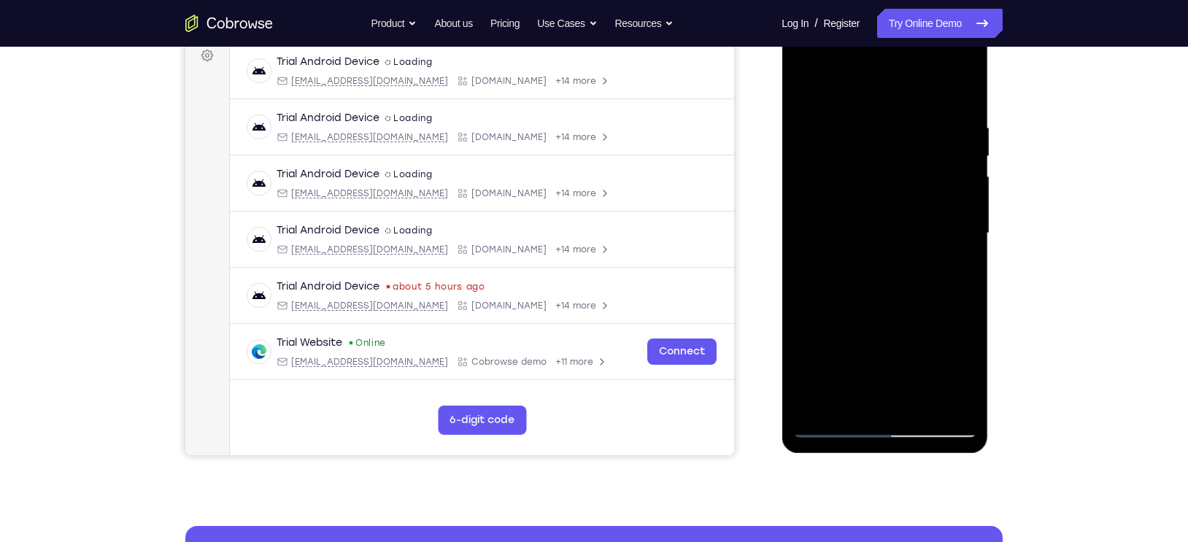
click at [910, 227] on div at bounding box center [885, 233] width 184 height 409
drag, startPoint x: 900, startPoint y: 288, endPoint x: 909, endPoint y: 218, distance: 70.6
click at [909, 218] on div at bounding box center [885, 233] width 184 height 409
drag, startPoint x: 899, startPoint y: 285, endPoint x: 907, endPoint y: 235, distance: 50.3
click at [907, 235] on div at bounding box center [885, 233] width 184 height 409
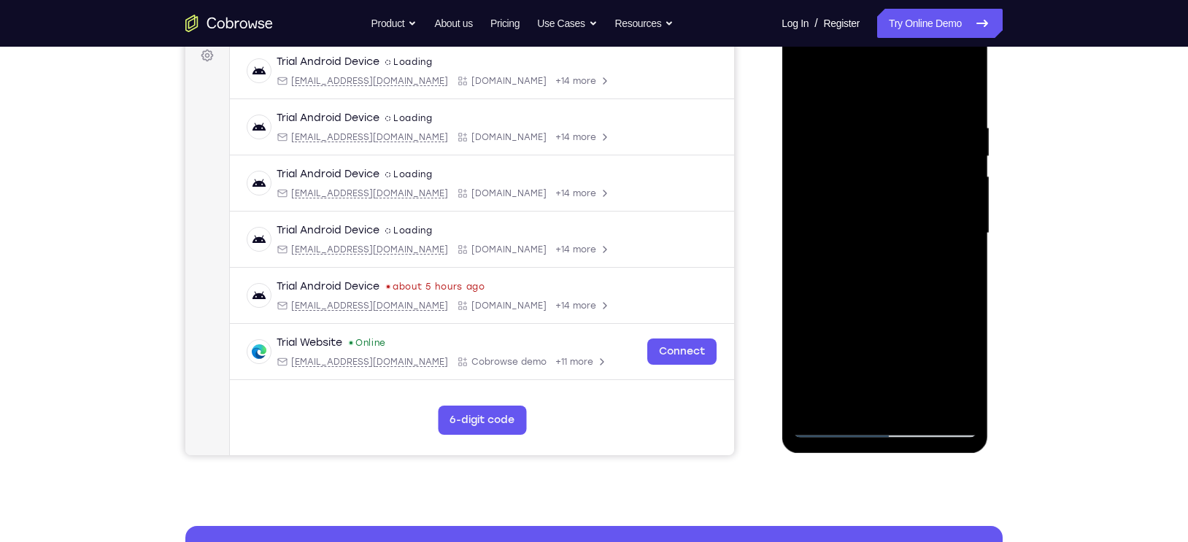
drag, startPoint x: 889, startPoint y: 266, endPoint x: 899, endPoint y: 212, distance: 55.0
click at [899, 212] on div at bounding box center [885, 233] width 184 height 409
drag, startPoint x: 899, startPoint y: 263, endPoint x: 909, endPoint y: 193, distance: 70.8
click at [909, 193] on div at bounding box center [885, 233] width 184 height 409
drag, startPoint x: 900, startPoint y: 269, endPoint x: 910, endPoint y: 196, distance: 73.7
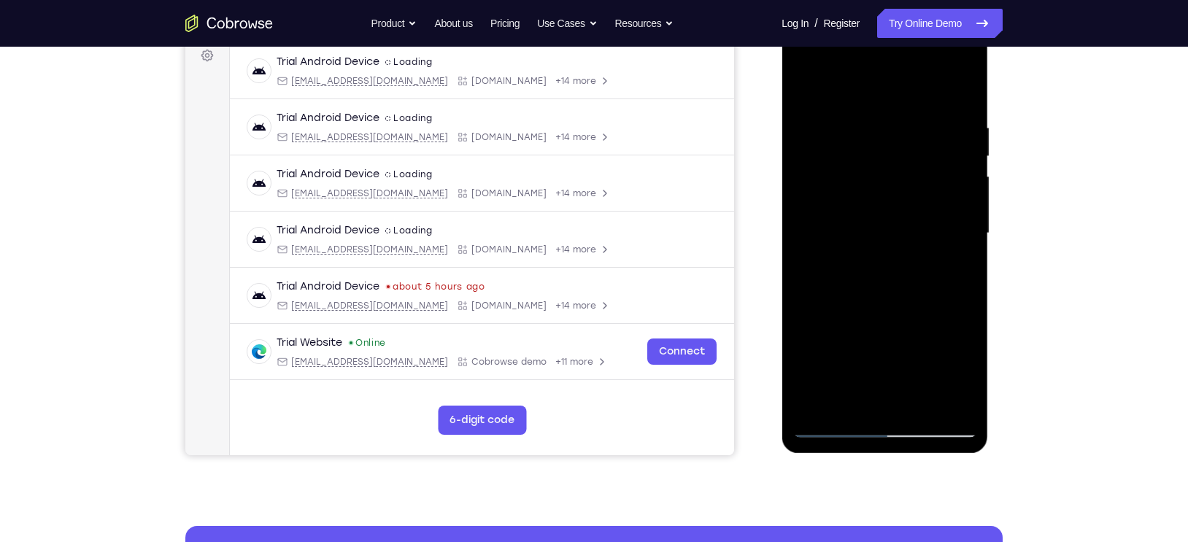
click at [910, 196] on div at bounding box center [885, 233] width 184 height 409
drag, startPoint x: 904, startPoint y: 286, endPoint x: 914, endPoint y: 209, distance: 78.0
click at [914, 209] on div at bounding box center [885, 233] width 184 height 409
drag, startPoint x: 905, startPoint y: 277, endPoint x: 907, endPoint y: 216, distance: 60.6
click at [907, 216] on div at bounding box center [885, 233] width 184 height 409
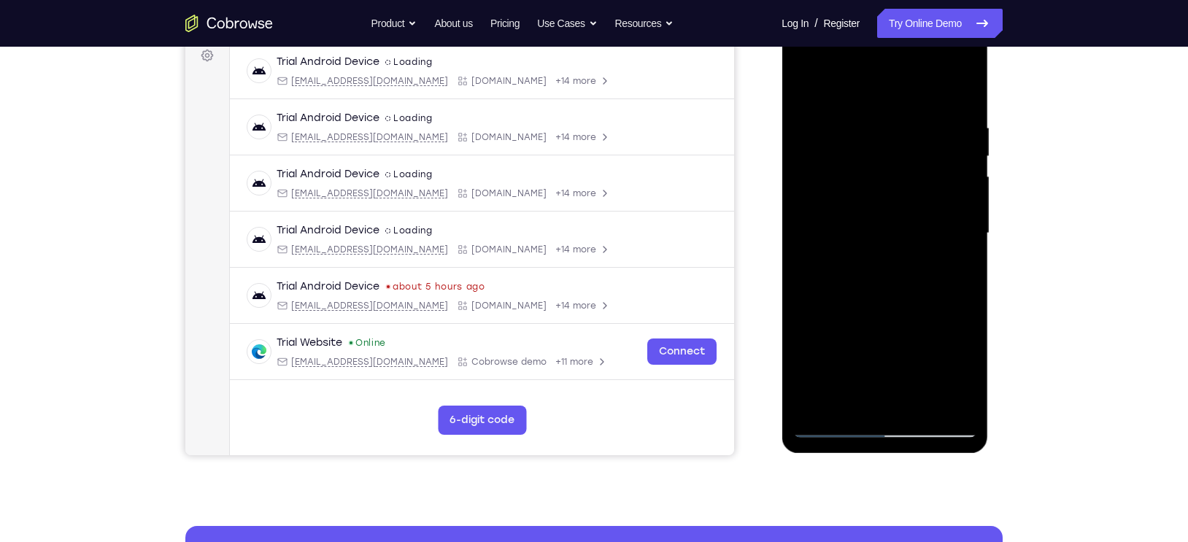
drag, startPoint x: 905, startPoint y: 296, endPoint x: 912, endPoint y: 209, distance: 87.1
click at [912, 209] on div at bounding box center [885, 233] width 184 height 409
drag, startPoint x: 901, startPoint y: 306, endPoint x: 915, endPoint y: 228, distance: 78.6
click at [915, 228] on div at bounding box center [885, 233] width 184 height 409
drag, startPoint x: 910, startPoint y: 295, endPoint x: 922, endPoint y: 207, distance: 88.4
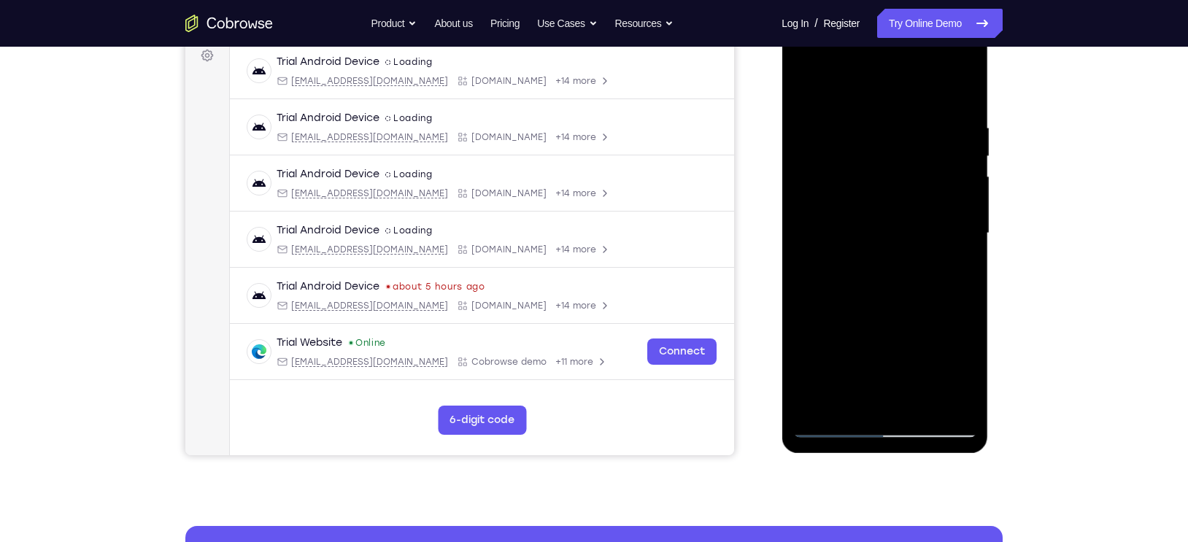
click at [922, 207] on div at bounding box center [885, 233] width 184 height 409
drag, startPoint x: 910, startPoint y: 285, endPoint x: 920, endPoint y: 199, distance: 86.7
click at [920, 199] on div at bounding box center [885, 233] width 184 height 409
drag, startPoint x: 914, startPoint y: 293, endPoint x: 918, endPoint y: 232, distance: 61.5
click at [918, 232] on div at bounding box center [885, 233] width 184 height 409
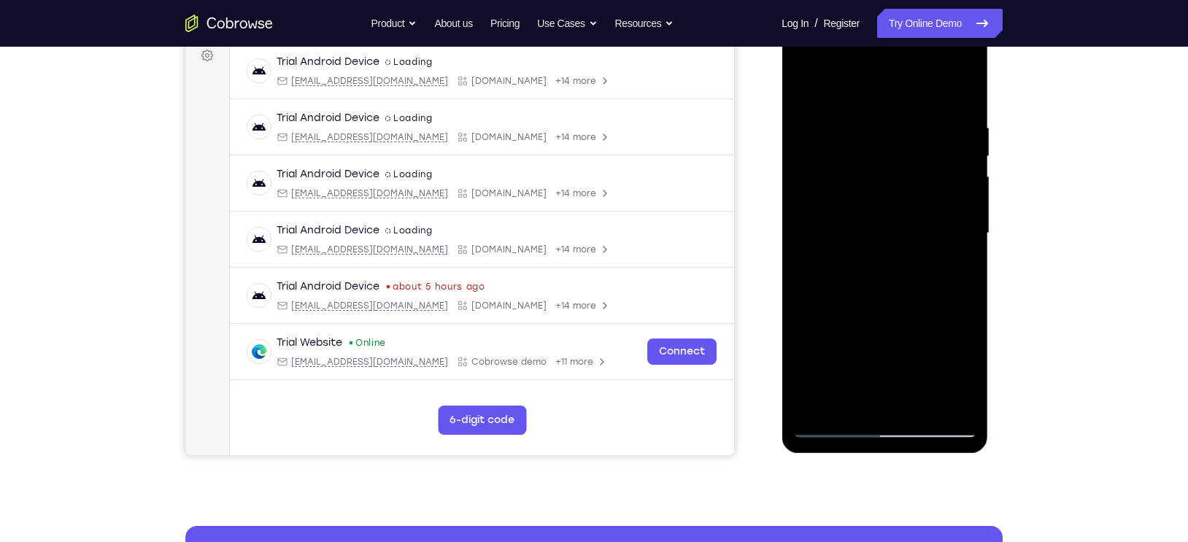
drag, startPoint x: 910, startPoint y: 290, endPoint x: 918, endPoint y: 205, distance: 85.0
click at [918, 205] on div at bounding box center [885, 233] width 184 height 409
drag, startPoint x: 910, startPoint y: 281, endPoint x: 915, endPoint y: 207, distance: 74.7
click at [915, 207] on div at bounding box center [885, 233] width 184 height 409
drag, startPoint x: 908, startPoint y: 300, endPoint x: 921, endPoint y: 221, distance: 79.9
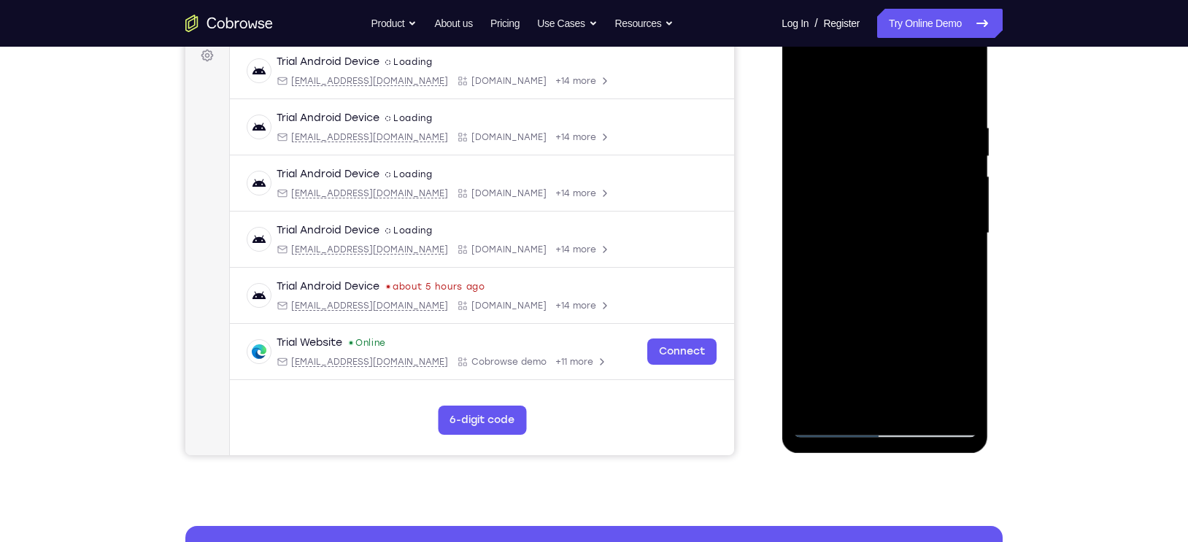
click at [921, 221] on div at bounding box center [885, 233] width 184 height 409
drag, startPoint x: 910, startPoint y: 307, endPoint x: 920, endPoint y: 228, distance: 79.5
click at [920, 228] on div at bounding box center [885, 233] width 184 height 409
drag, startPoint x: 910, startPoint y: 287, endPoint x: 918, endPoint y: 209, distance: 78.6
click at [918, 209] on div at bounding box center [885, 233] width 184 height 409
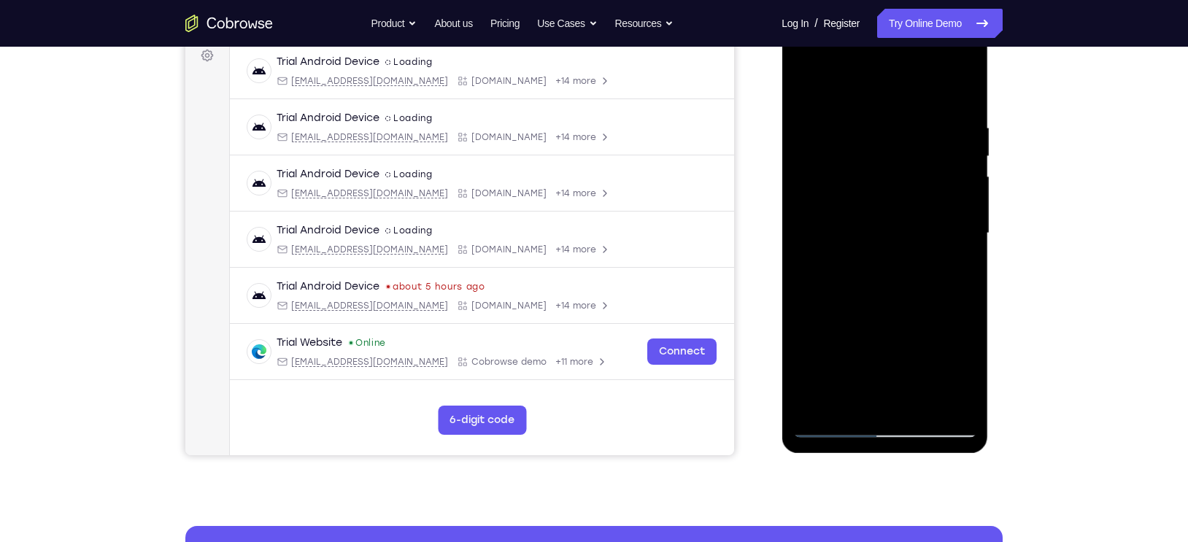
drag, startPoint x: 907, startPoint y: 296, endPoint x: 918, endPoint y: 209, distance: 88.3
click at [918, 209] on div at bounding box center [885, 233] width 184 height 409
drag, startPoint x: 905, startPoint y: 304, endPoint x: 920, endPoint y: 212, distance: 92.5
click at [920, 212] on div at bounding box center [885, 233] width 184 height 409
drag, startPoint x: 910, startPoint y: 288, endPoint x: 920, endPoint y: 207, distance: 81.6
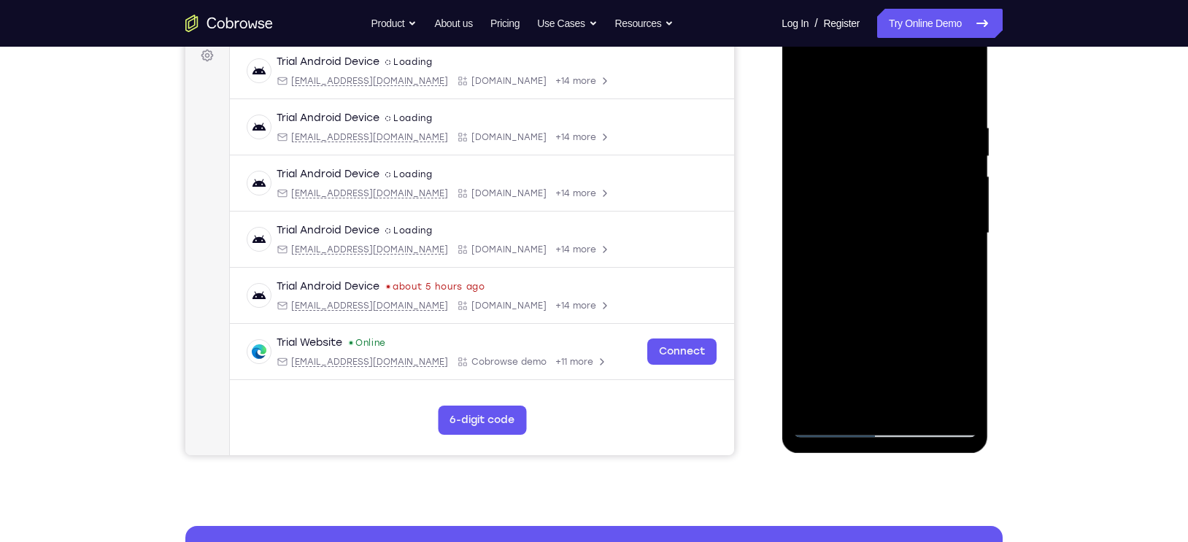
click at [920, 207] on div at bounding box center [885, 233] width 184 height 409
drag, startPoint x: 910, startPoint y: 283, endPoint x: 920, endPoint y: 209, distance: 75.2
click at [920, 209] on div at bounding box center [885, 233] width 184 height 409
drag, startPoint x: 907, startPoint y: 304, endPoint x: 921, endPoint y: 208, distance: 96.6
click at [921, 208] on div at bounding box center [885, 233] width 184 height 409
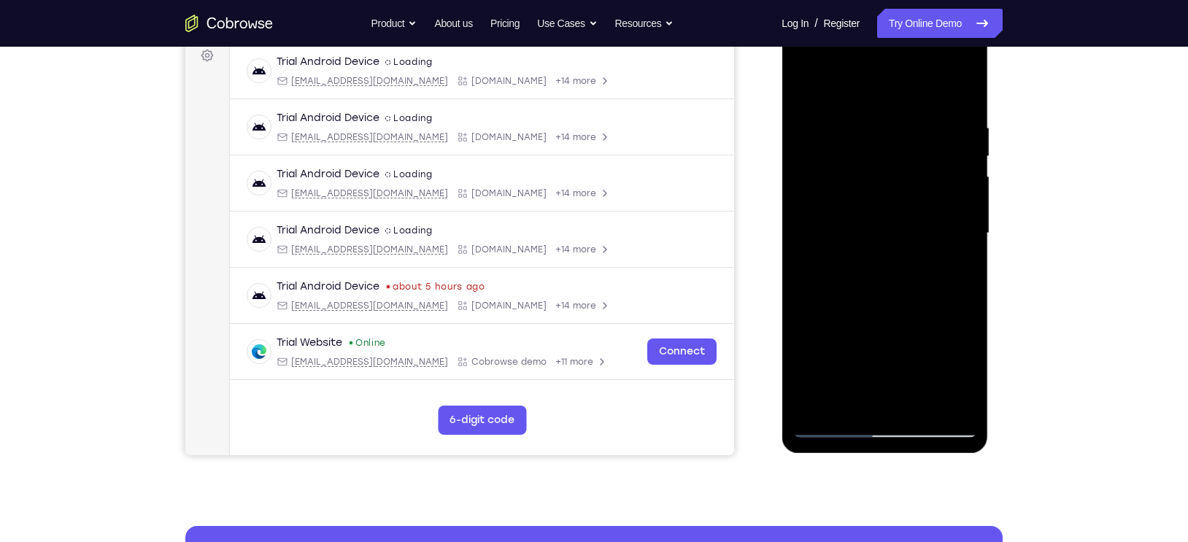
drag
click at [925, 220] on div at bounding box center [885, 233] width 184 height 409
click at [916, 243] on div at bounding box center [885, 233] width 184 height 409
click at [917, 246] on div at bounding box center [885, 233] width 184 height 409
click at [919, 222] on div at bounding box center [885, 233] width 184 height 409
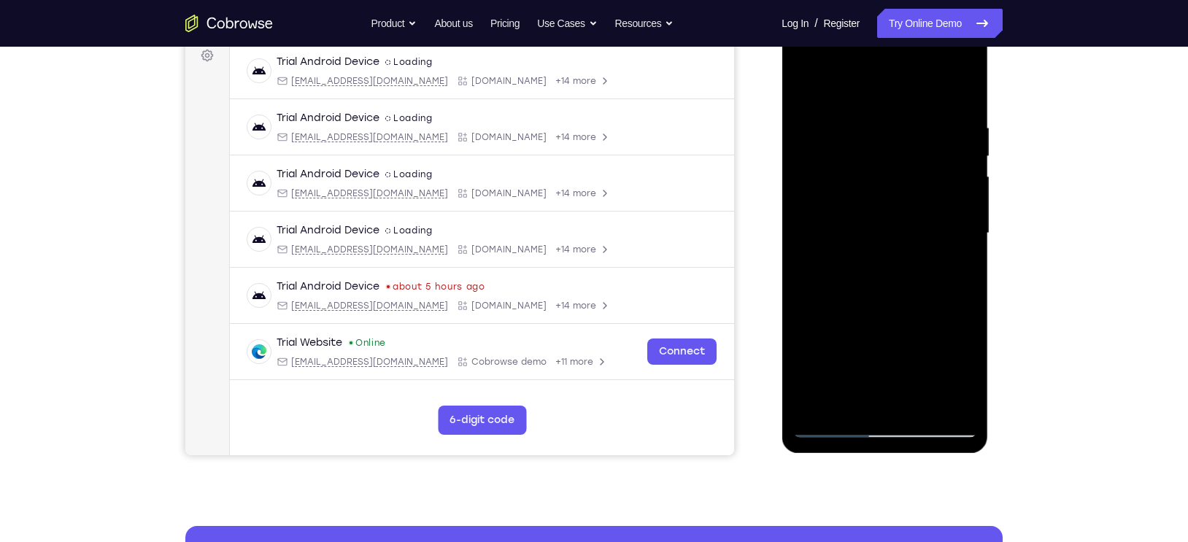
click at [918, 203] on div at bounding box center [885, 233] width 184 height 409
click at [920, 204] on div at bounding box center [885, 233] width 184 height 409
click at [920, 194] on div at bounding box center [885, 233] width 184 height 409
click at [923, 193] on div at bounding box center [885, 233] width 184 height 409
click at [919, 196] on div at bounding box center [885, 233] width 184 height 409
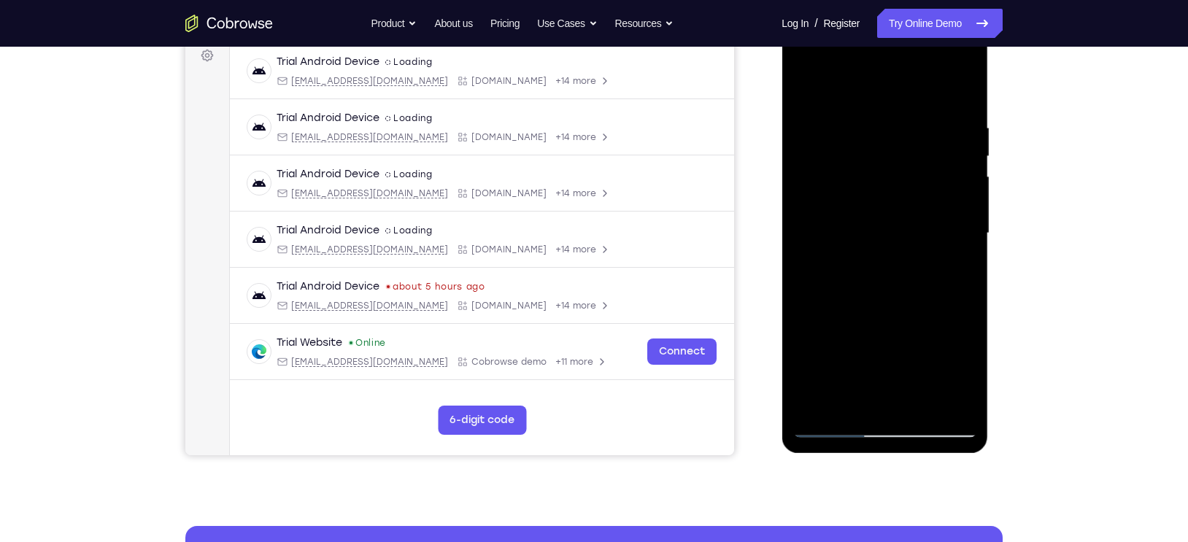
click at [923, 200] on div at bounding box center [885, 233] width 184 height 409
click at [924, 209] on div at bounding box center [885, 233] width 184 height 409
click at [924, 195] on div at bounding box center [885, 233] width 184 height 409
click at [923, 193] on div at bounding box center [885, 233] width 184 height 409
click at [920, 216] on div at bounding box center [885, 233] width 184 height 409
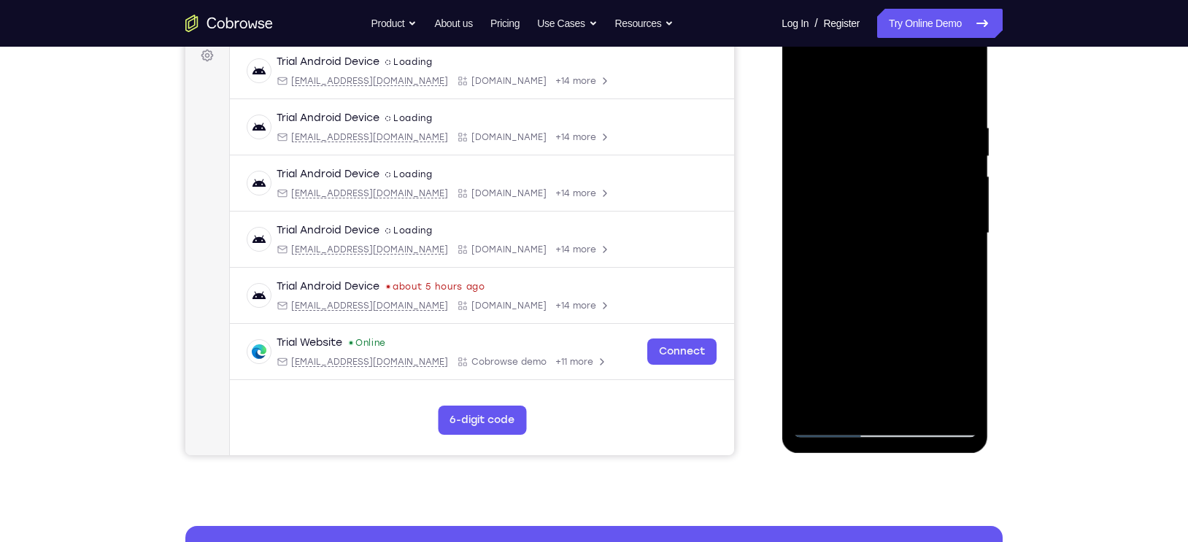
click at [918, 245] on div at bounding box center [885, 233] width 184 height 409
click at [923, 229] on div at bounding box center [885, 233] width 184 height 409
click at [822, 166] on div at bounding box center [885, 233] width 184 height 409
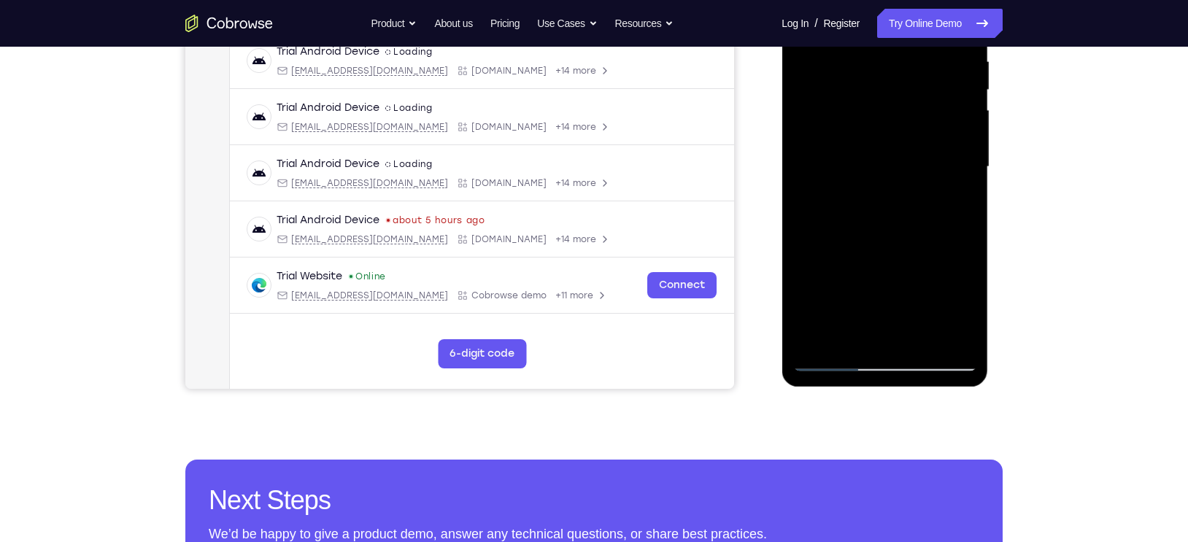
scroll to position [294, 0]
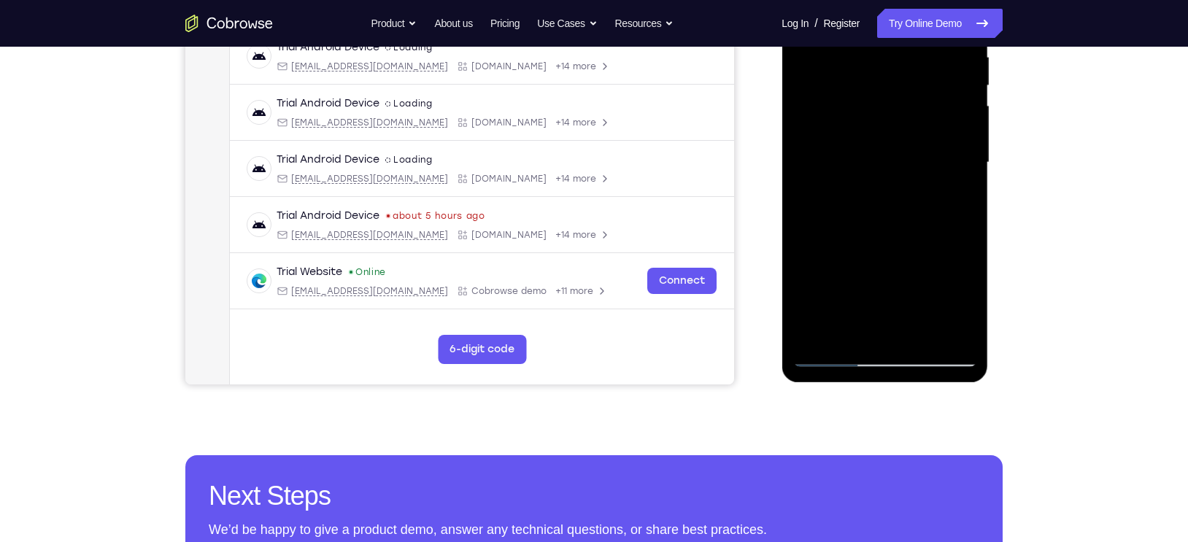
click at [826, 361] on div at bounding box center [885, 162] width 184 height 409
click at [833, 353] on div at bounding box center [885, 162] width 184 height 409
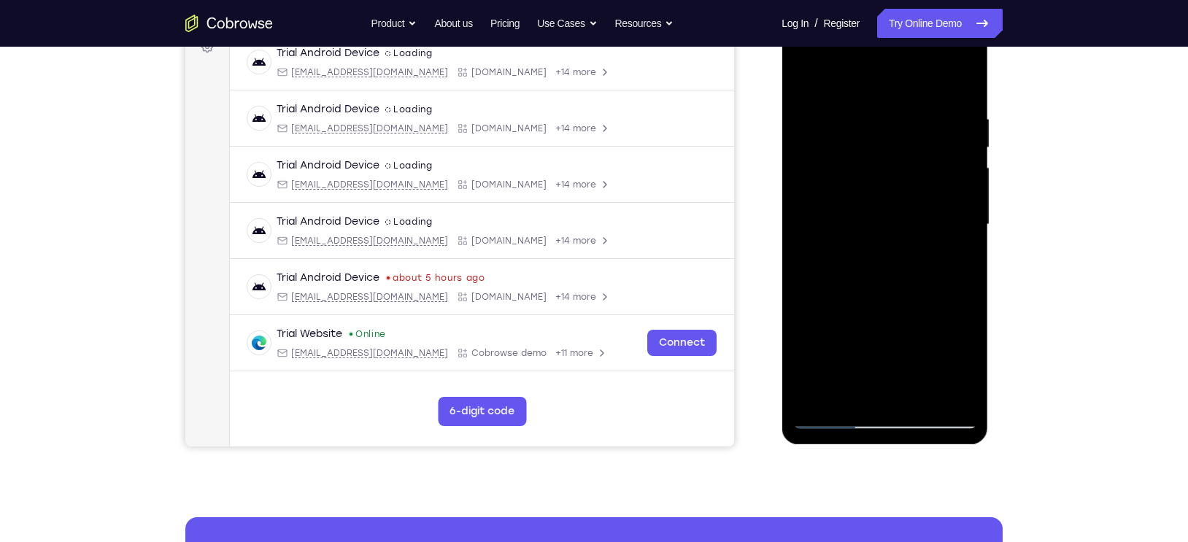
scroll to position [234, 0]
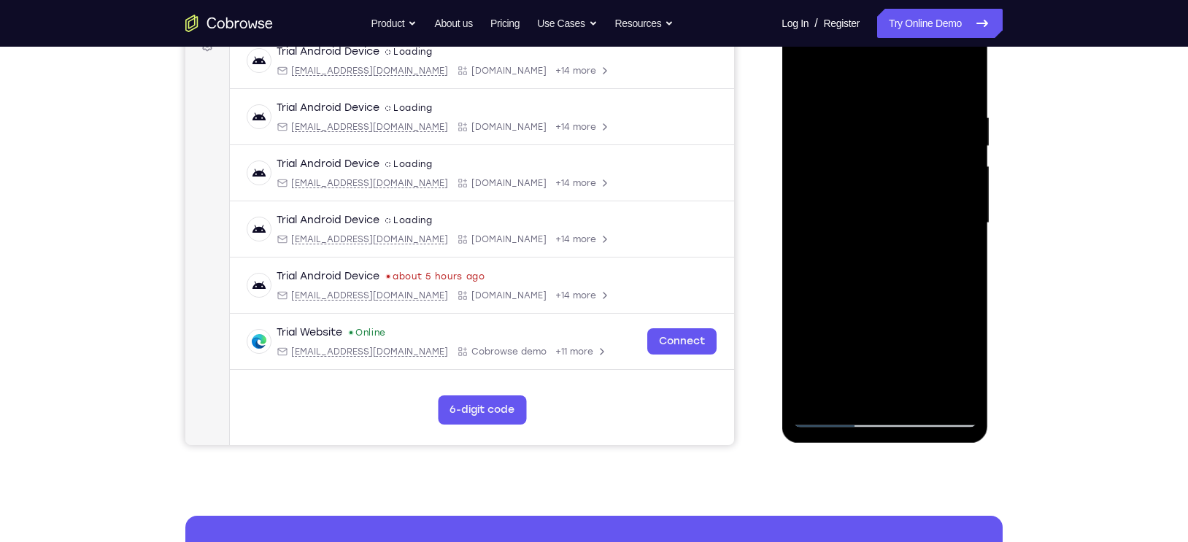
click at [926, 393] on div at bounding box center [885, 223] width 184 height 409
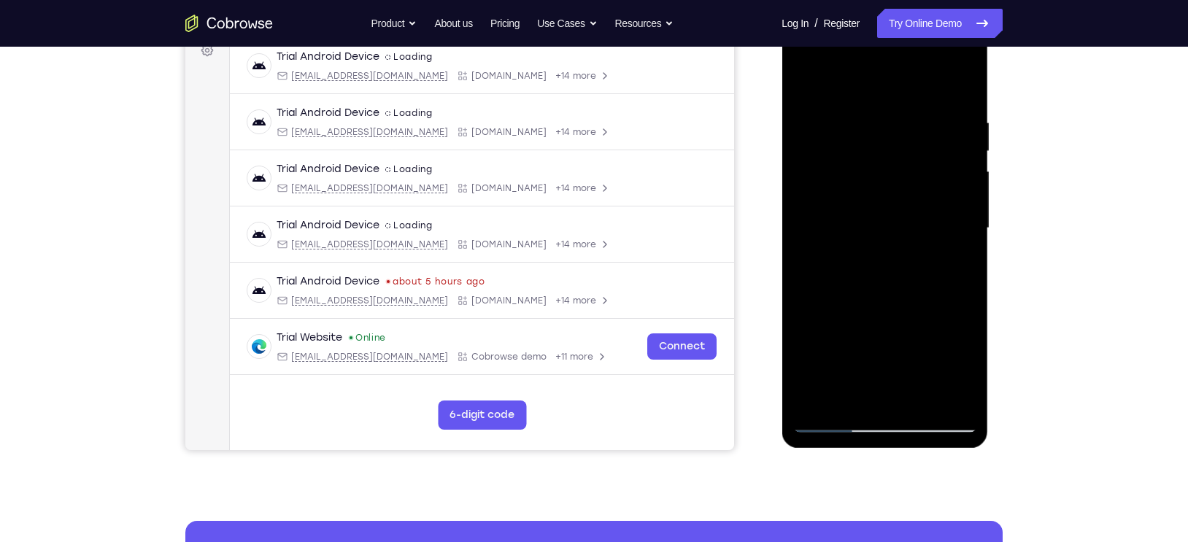
scroll to position [234, 0]
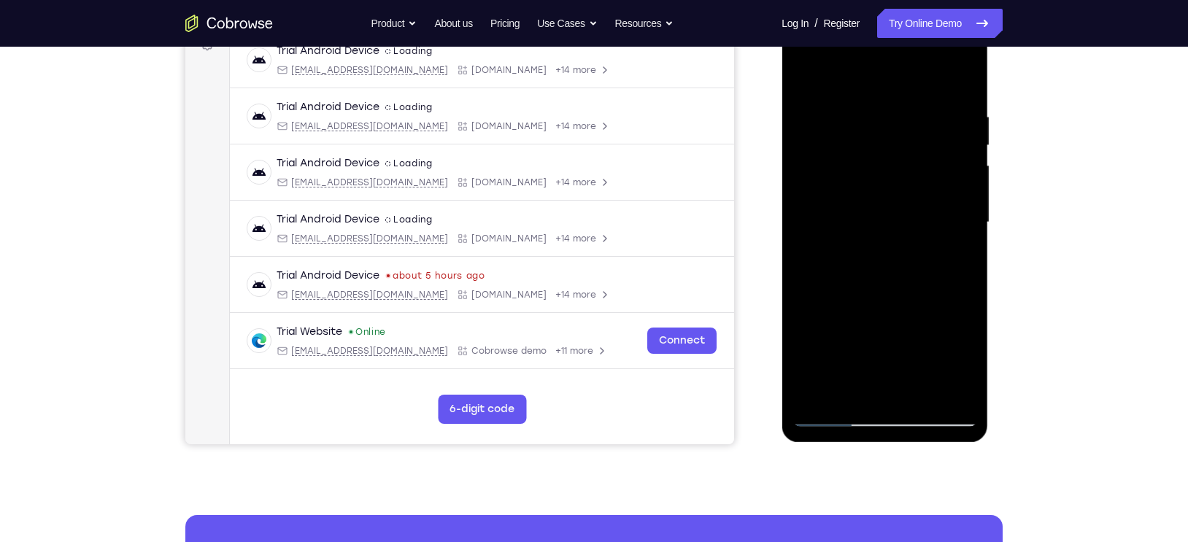
click at [891, 298] on div at bounding box center [885, 222] width 184 height 409
click at [883, 188] on div at bounding box center [885, 222] width 184 height 409
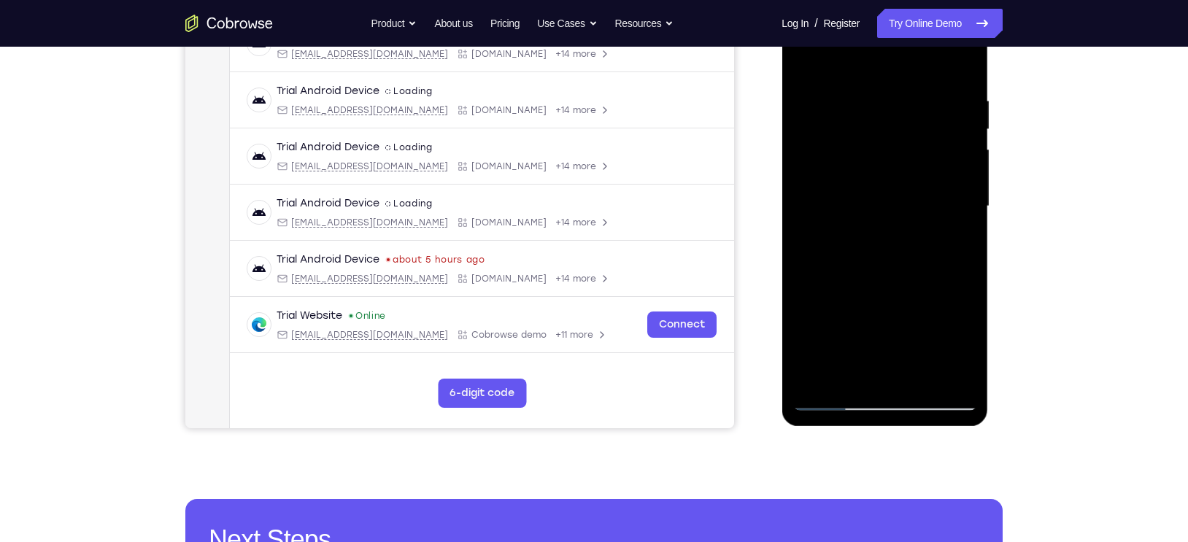
scroll to position [201, 0]
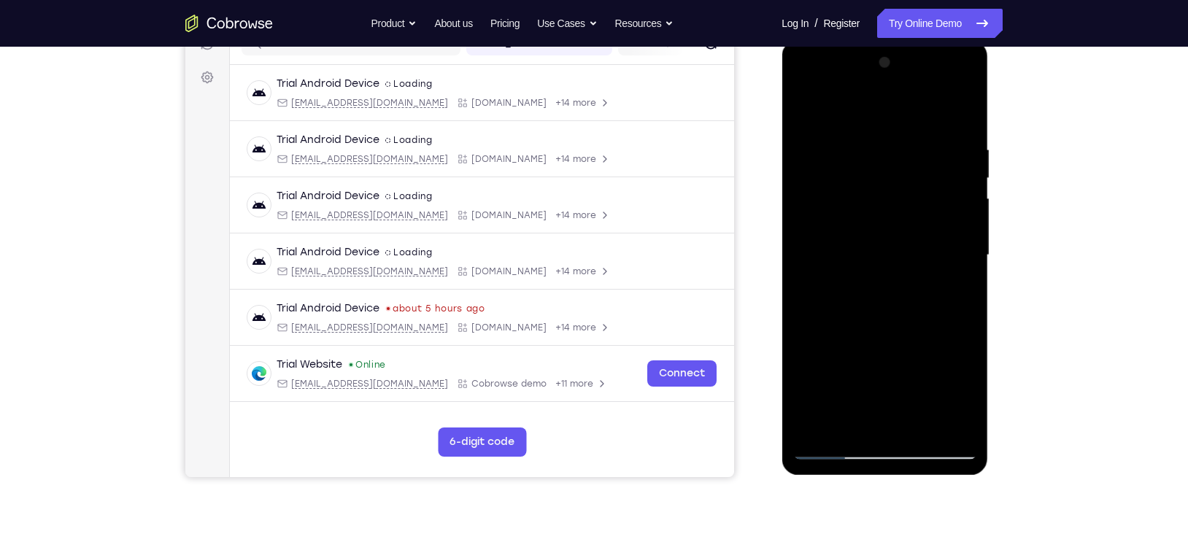
click at [805, 110] on div at bounding box center [885, 255] width 184 height 409
click at [802, 109] on div at bounding box center [885, 255] width 184 height 409
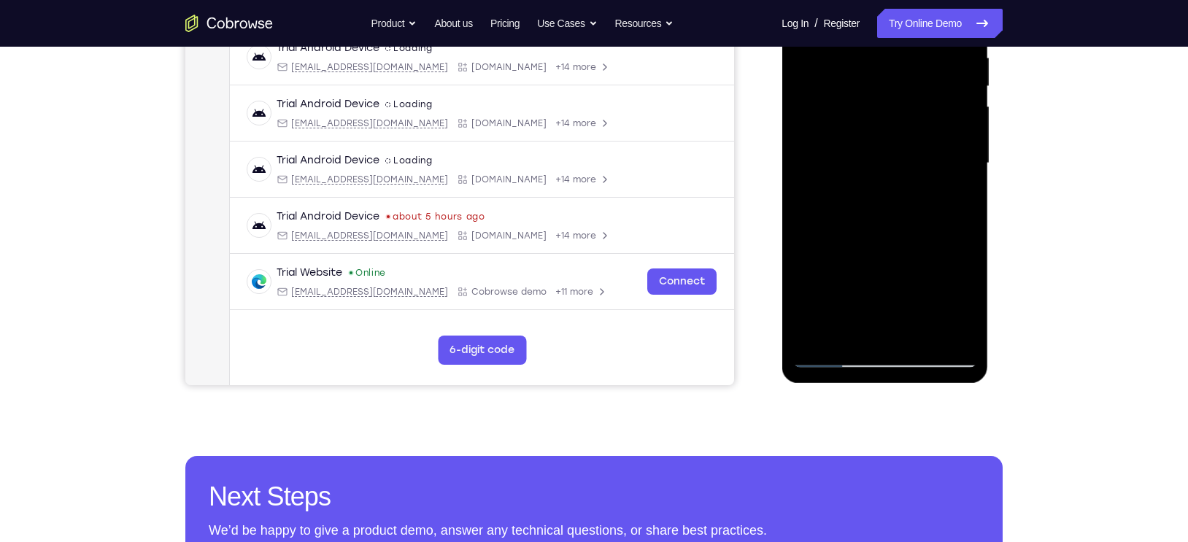
scroll to position [282, 0]
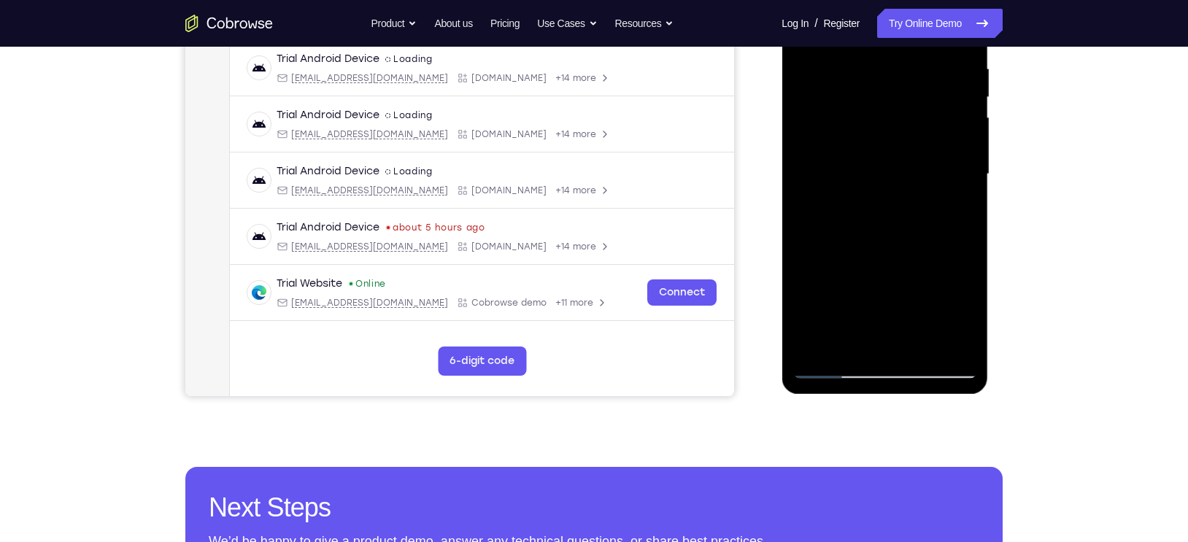
click at [919, 346] on div at bounding box center [885, 174] width 184 height 409
click at [819, 371] on div at bounding box center [885, 174] width 184 height 409
click at [853, 293] on div at bounding box center [885, 174] width 184 height 409
drag, startPoint x: 910, startPoint y: 299, endPoint x: 912, endPoint y: 216, distance: 83.2
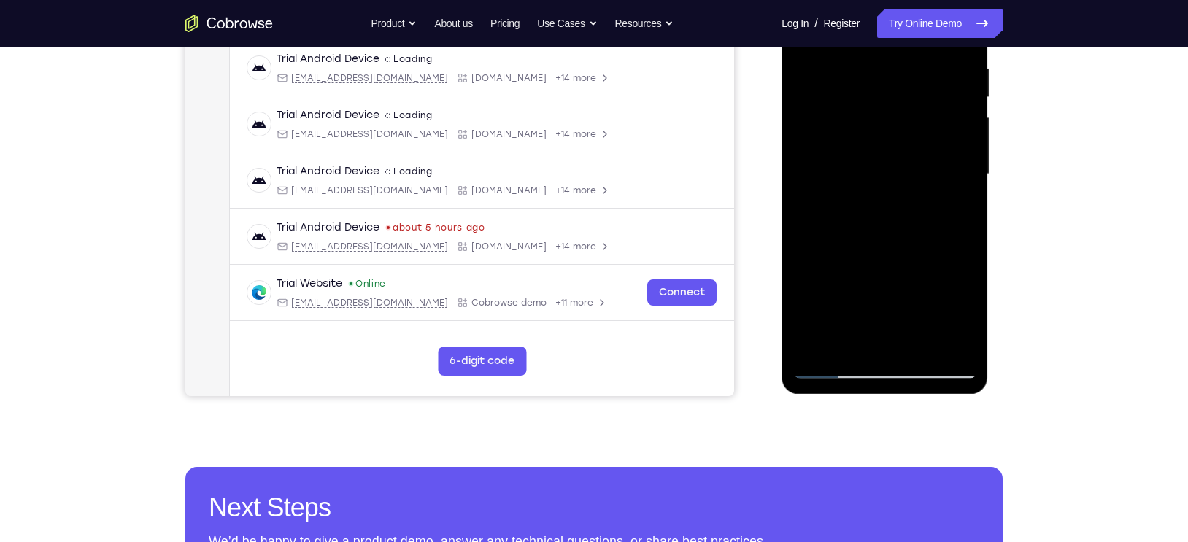
click at [912, 216] on div at bounding box center [885, 174] width 184 height 409
click at [912, 346] on div at bounding box center [885, 174] width 184 height 409
drag, startPoint x: 884, startPoint y: 260, endPoint x: 885, endPoint y: 179, distance: 81.0
click at [885, 179] on div at bounding box center [885, 174] width 184 height 409
drag, startPoint x: 877, startPoint y: 285, endPoint x: 888, endPoint y: 168, distance: 118.0
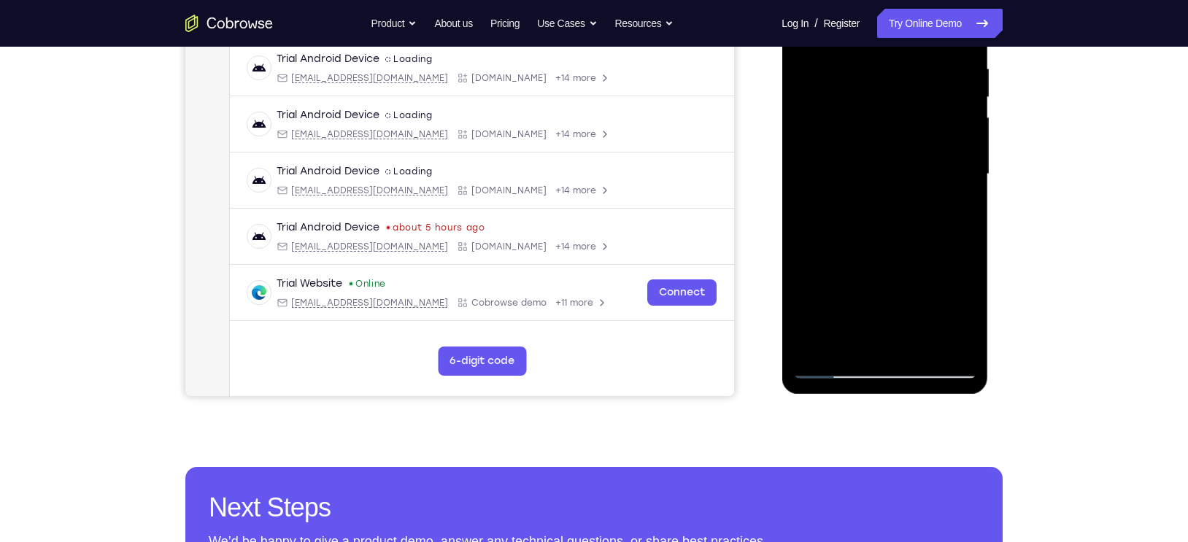
click at [888, 168] on div at bounding box center [885, 174] width 184 height 409
click at [834, 366] on div at bounding box center [885, 174] width 184 height 409
click at [853, 346] on div at bounding box center [885, 174] width 184 height 409
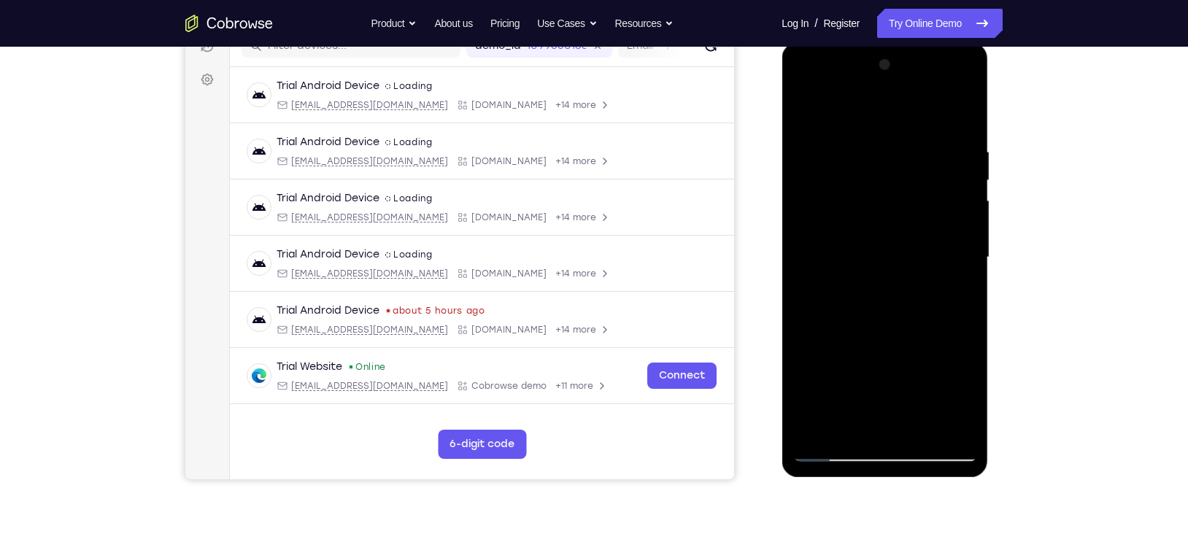
click at [862, 109] on div at bounding box center [885, 257] width 184 height 409
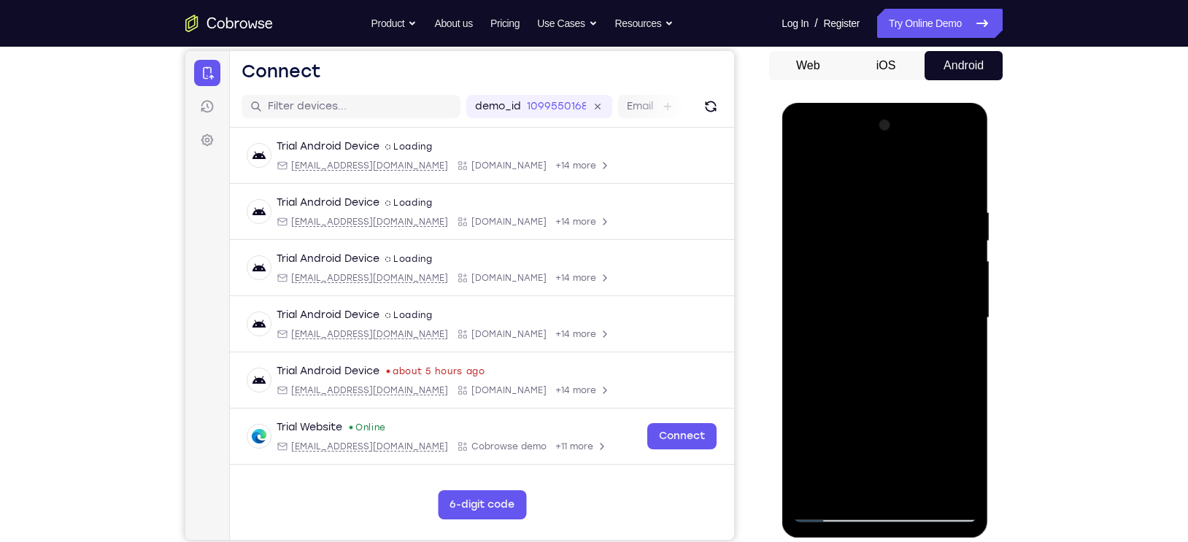
scroll to position [137, 0]
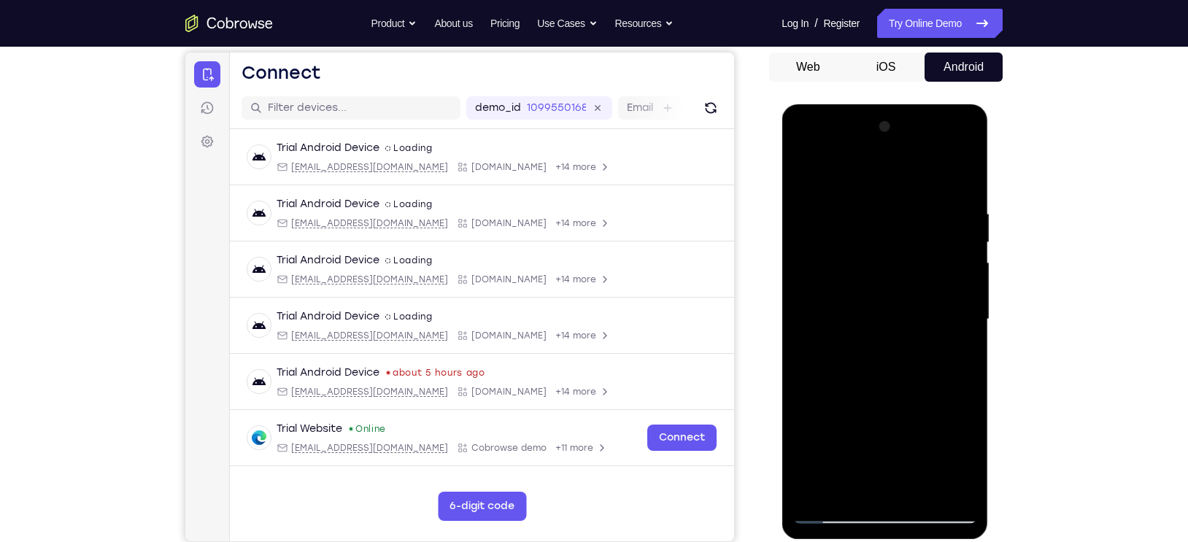
drag, startPoint x: 877, startPoint y: 220, endPoint x: 874, endPoint y: 328, distance: 108.8
click at [874, 328] on div at bounding box center [885, 319] width 184 height 409
click at [885, 196] on div at bounding box center [885, 319] width 184 height 409
click at [914, 223] on div at bounding box center [885, 319] width 184 height 409
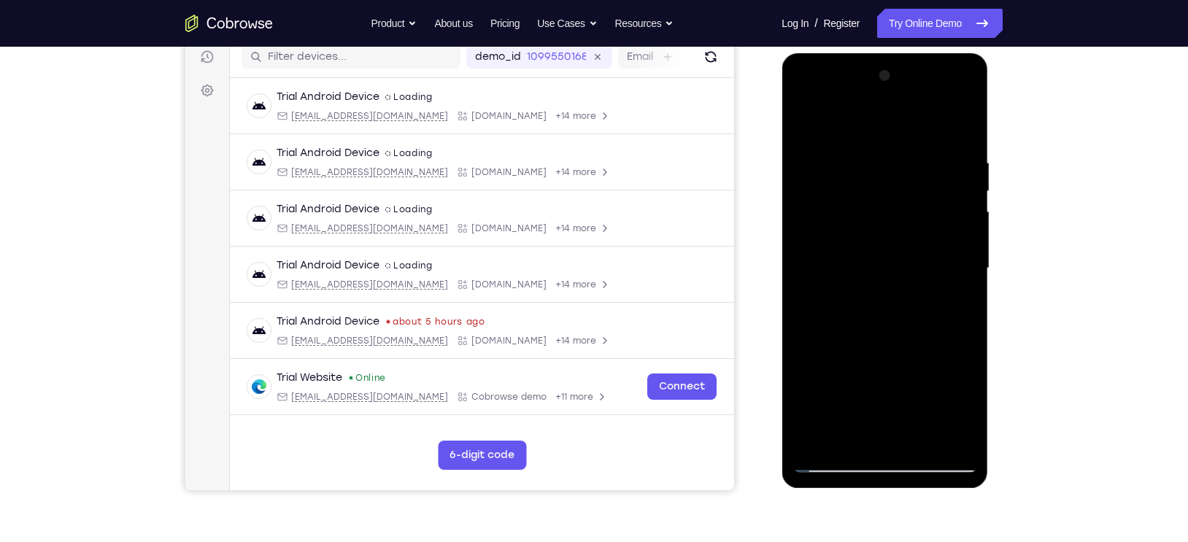
scroll to position [234, 0]
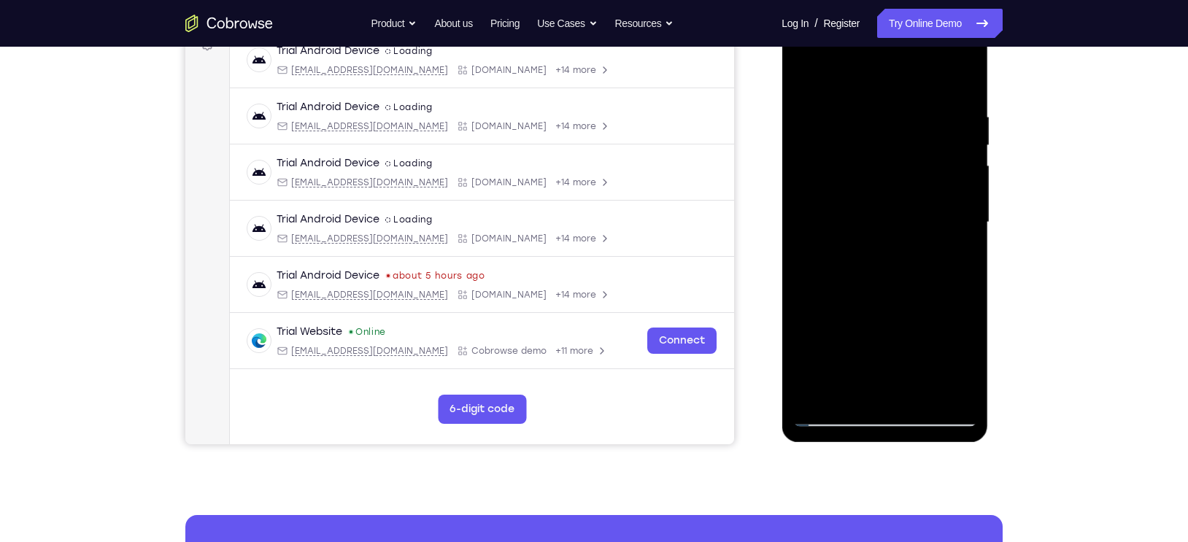
click at [873, 386] on div at bounding box center [885, 222] width 184 height 409
click at [837, 315] on div at bounding box center [885, 222] width 184 height 409
click at [831, 367] on div at bounding box center [885, 222] width 184 height 409
click at [812, 338] on div at bounding box center [885, 222] width 184 height 409
click at [894, 309] on div at bounding box center [885, 222] width 184 height 409
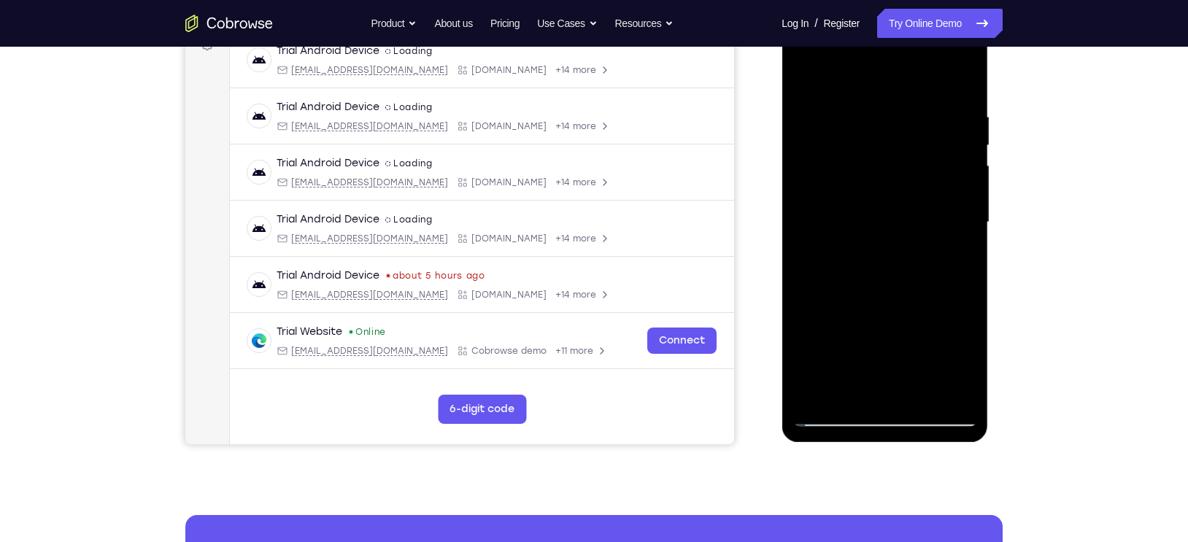
click at [941, 337] on div at bounding box center [885, 222] width 184 height 409
click at [955, 259] on div at bounding box center [885, 222] width 184 height 409
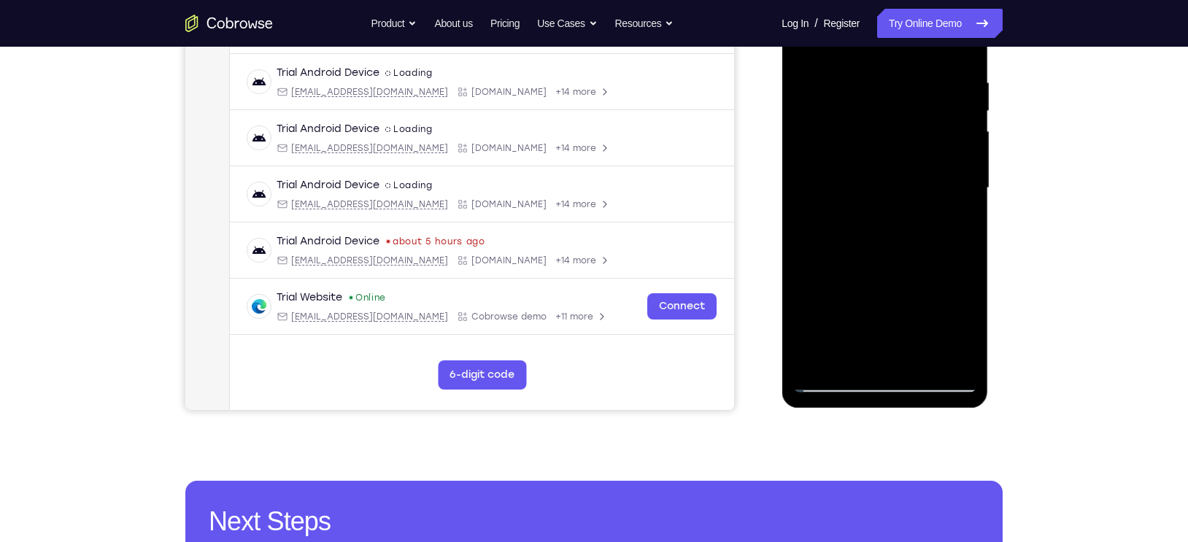
scroll to position [270, 0]
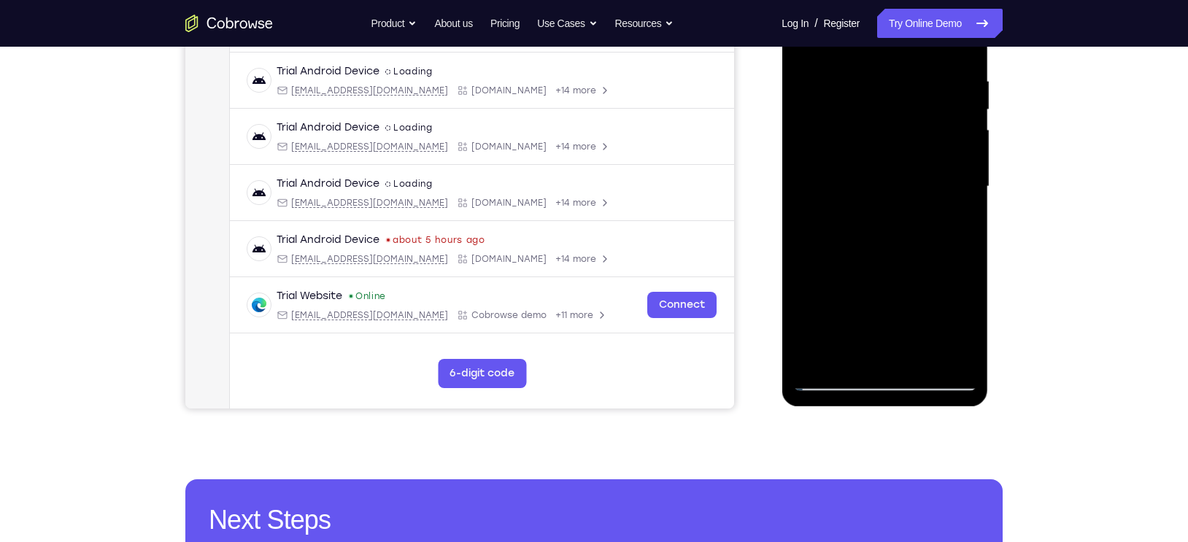
click at [831, 380] on div at bounding box center [885, 186] width 184 height 409
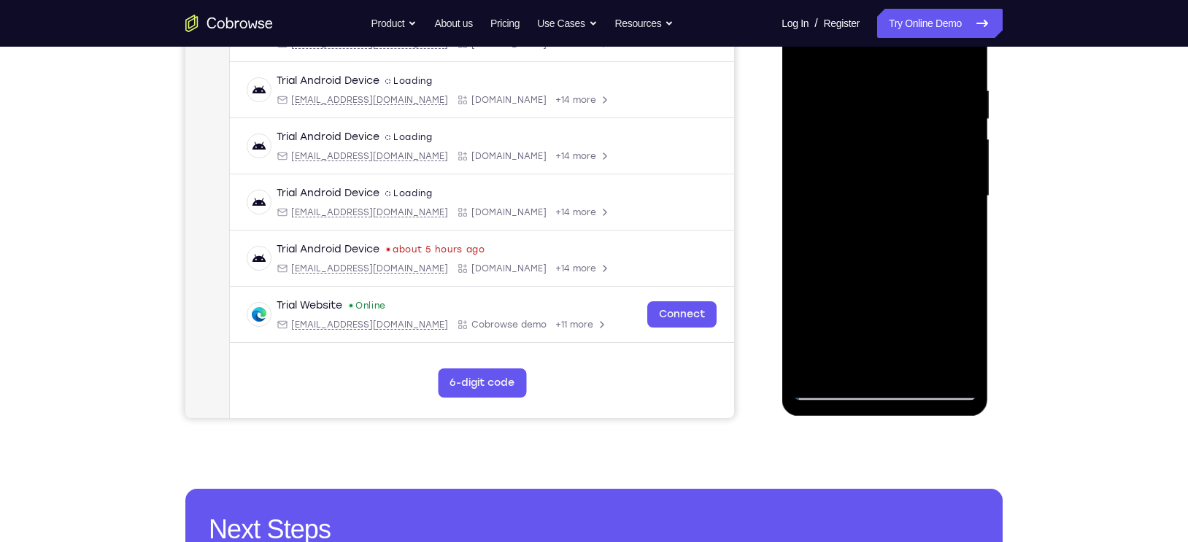
scroll to position [264, 0]
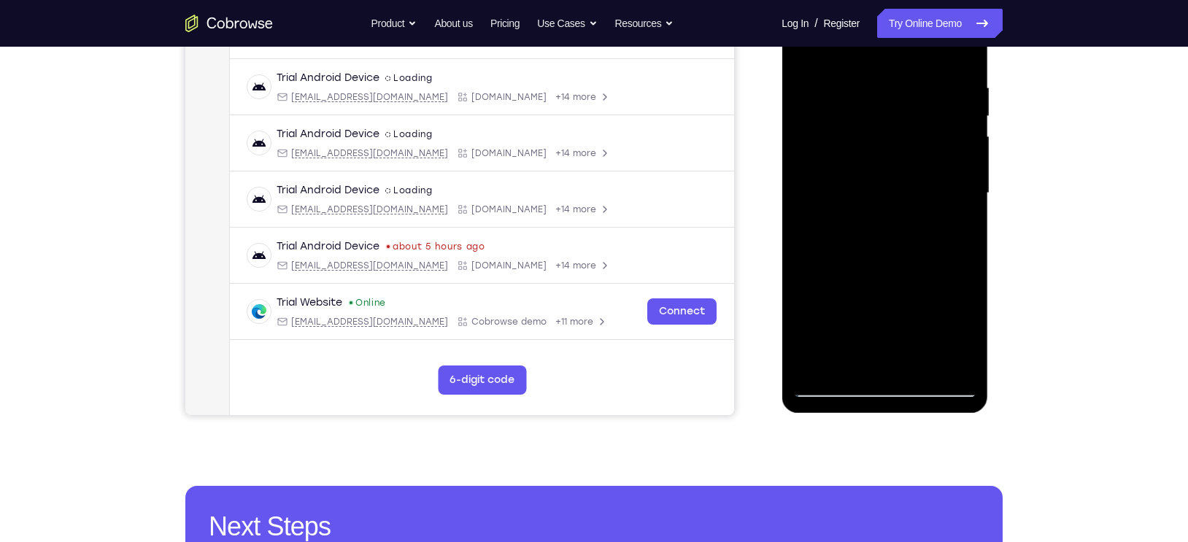
click at [820, 369] on div at bounding box center [885, 193] width 184 height 409
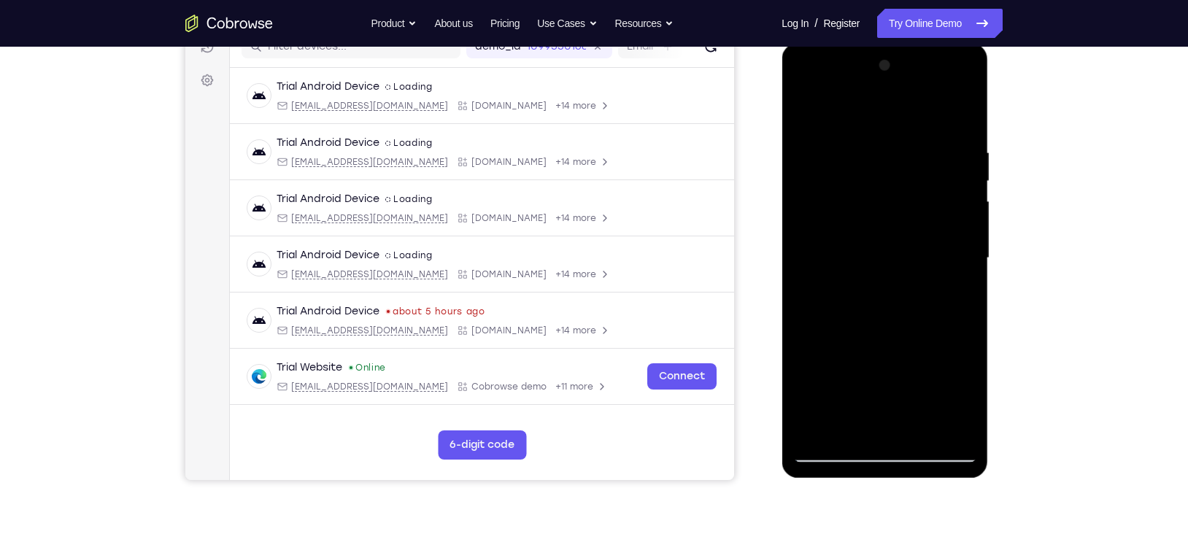
scroll to position [193, 0]
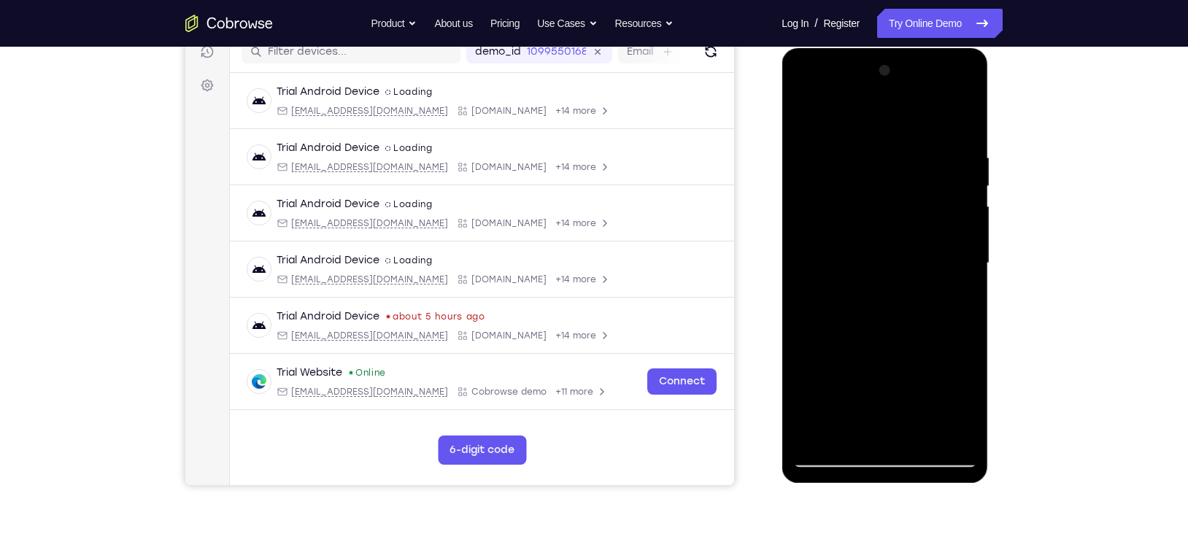
click at [969, 117] on div at bounding box center [885, 263] width 184 height 409
drag, startPoint x: 886, startPoint y: 194, endPoint x: 882, endPoint y: 366, distance: 172.3
click at [882, 366] on div at bounding box center [885, 263] width 184 height 409
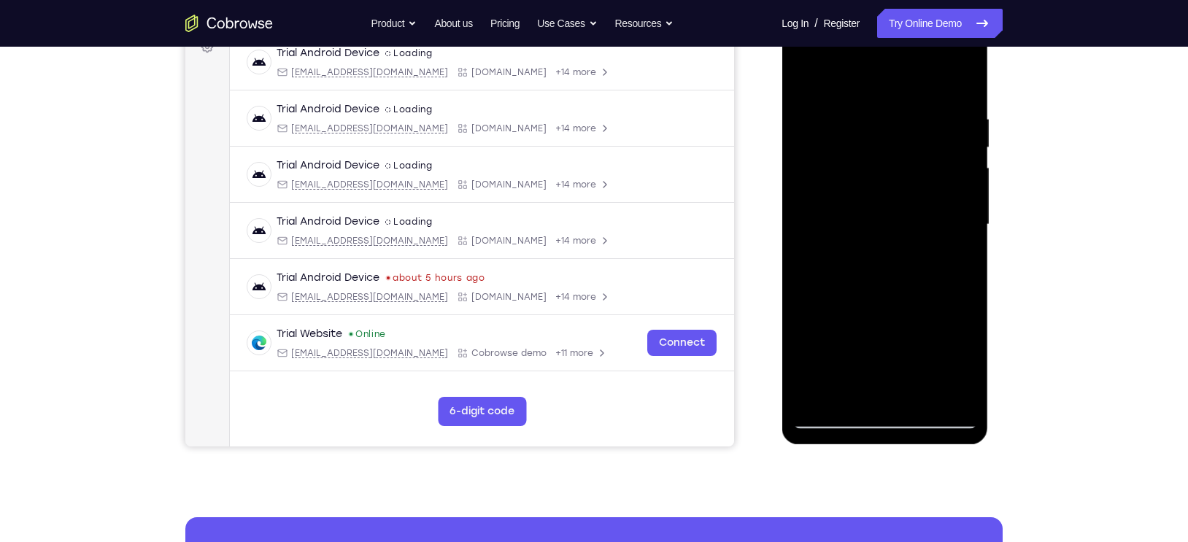
scroll to position [239, 0]
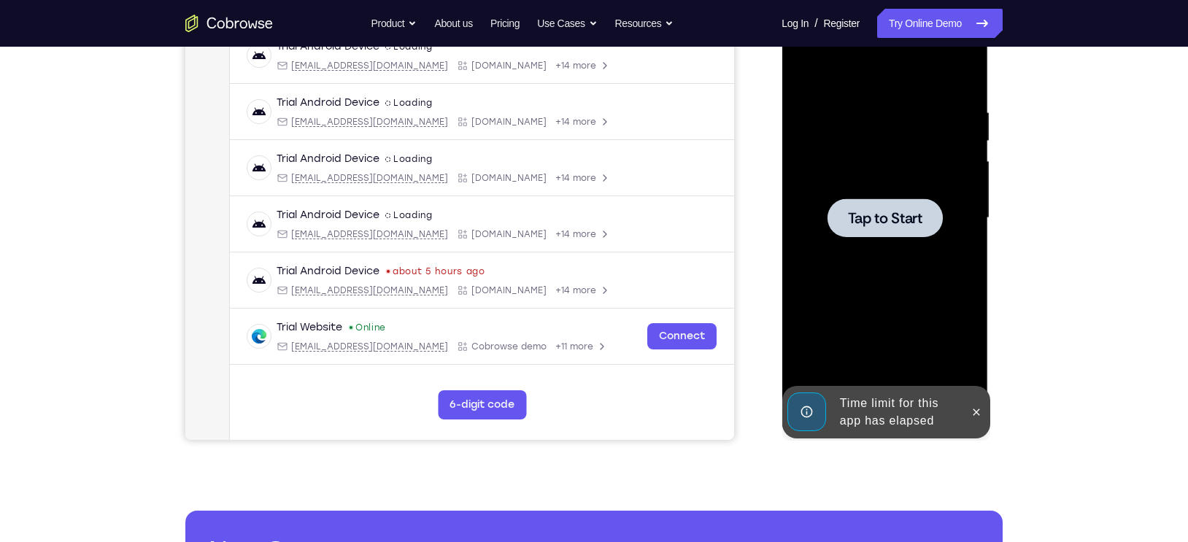
click at [824, 391] on div at bounding box center [885, 218] width 184 height 409
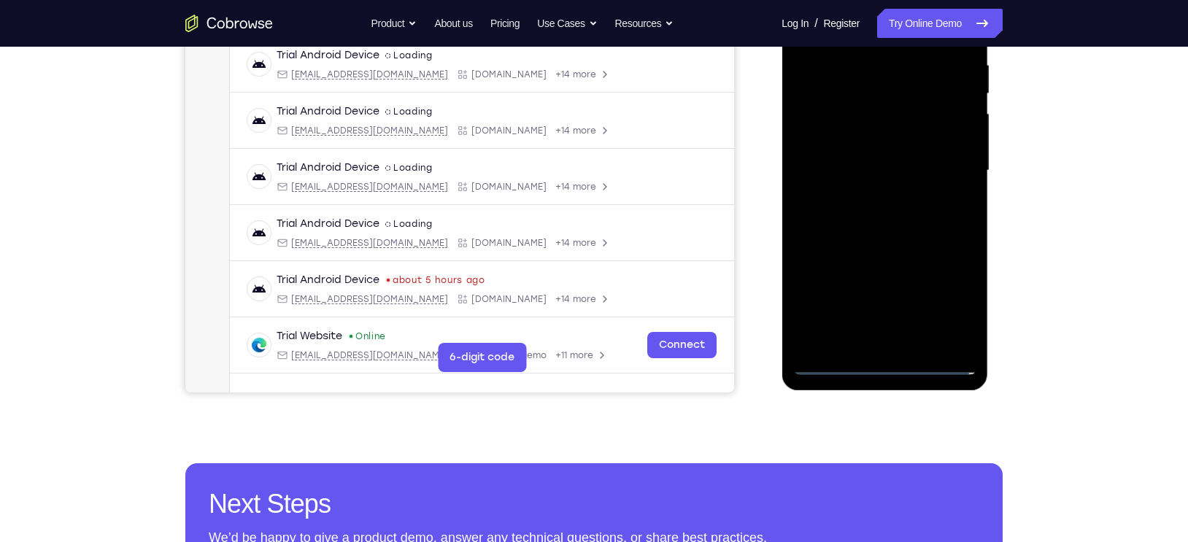
scroll to position [115, 0]
